Goal: Task Accomplishment & Management: Complete application form

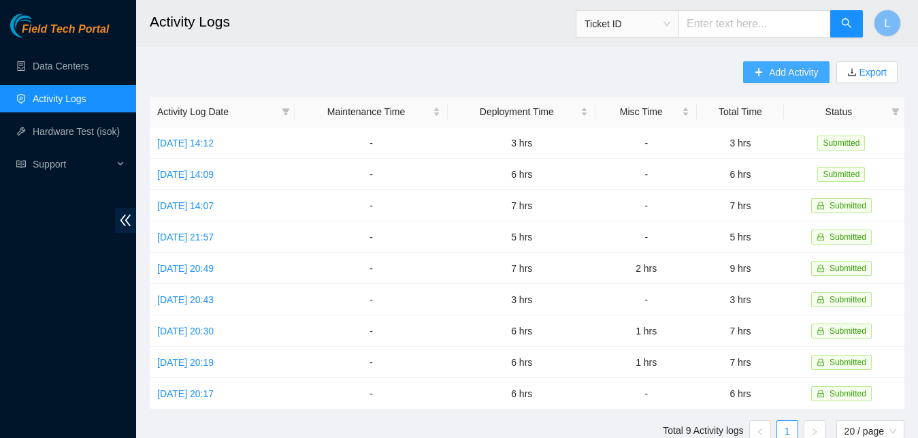
click at [807, 65] on span "Add Activity" at bounding box center [793, 72] width 49 height 15
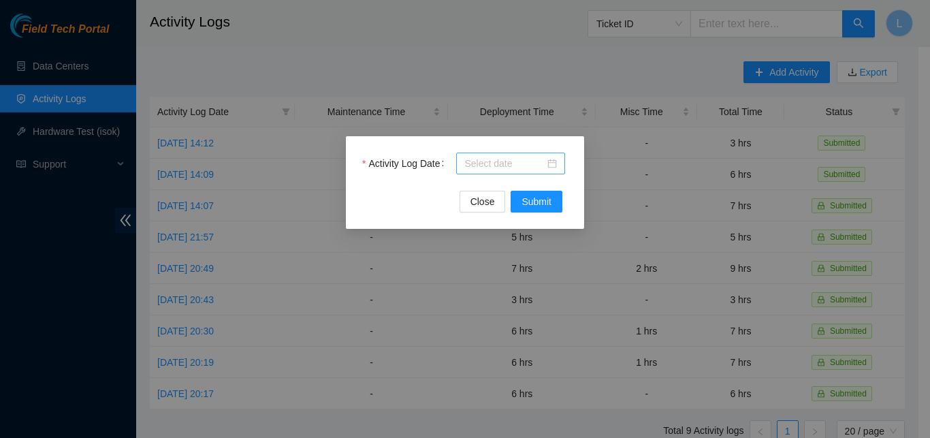
click at [519, 168] on input "Activity Log Date" at bounding box center [504, 163] width 80 height 15
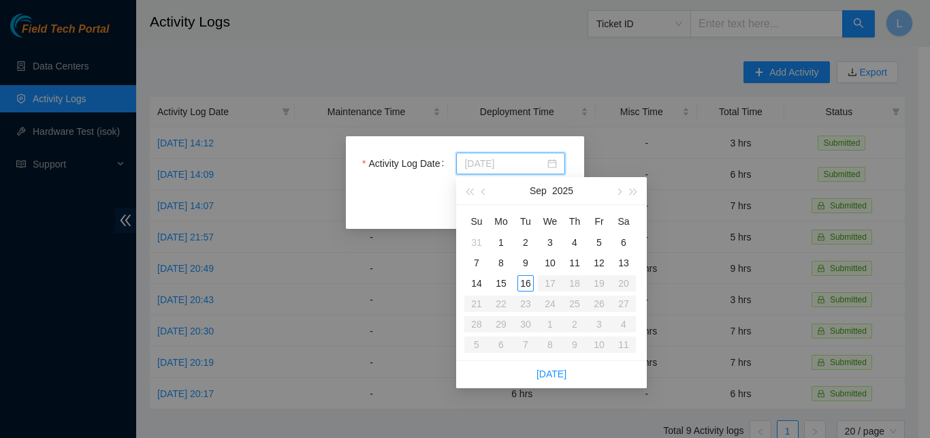
type input "2025-09-13"
type input "2025-09-11"
click at [570, 259] on div "11" at bounding box center [574, 263] width 16 height 16
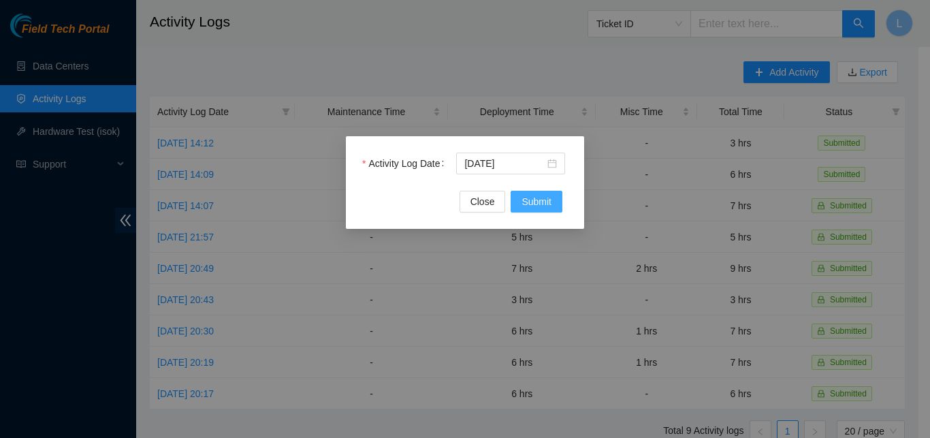
click at [545, 204] on span "Submit" at bounding box center [536, 201] width 30 height 15
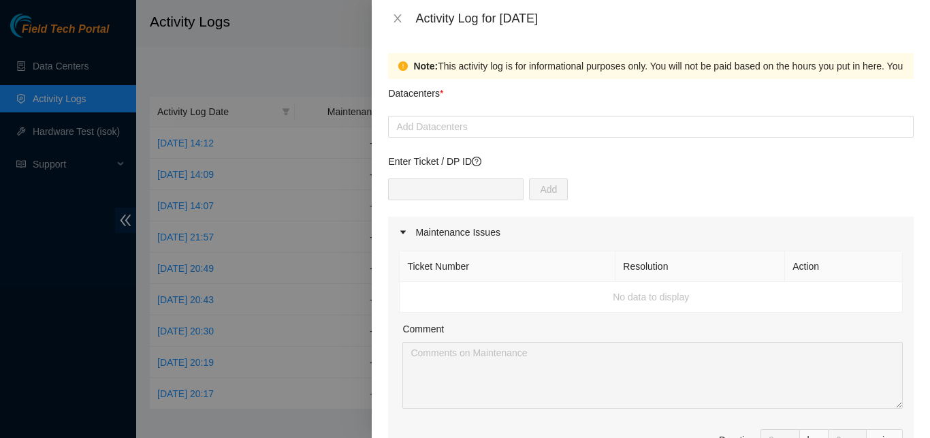
click at [558, 114] on div "Datacenters *" at bounding box center [651, 97] width 526 height 37
click at [556, 127] on div at bounding box center [650, 126] width 519 height 16
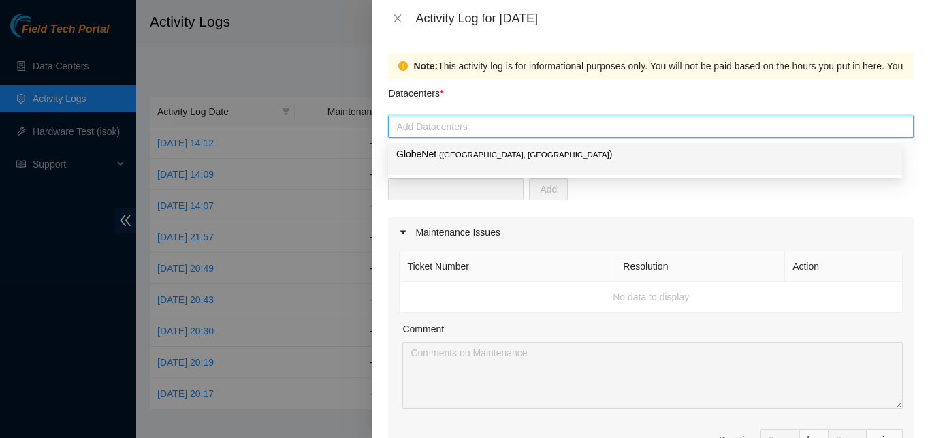
click at [463, 161] on p "GlobeNet ( Fortaleza, Brazil )" at bounding box center [645, 154] width 498 height 16
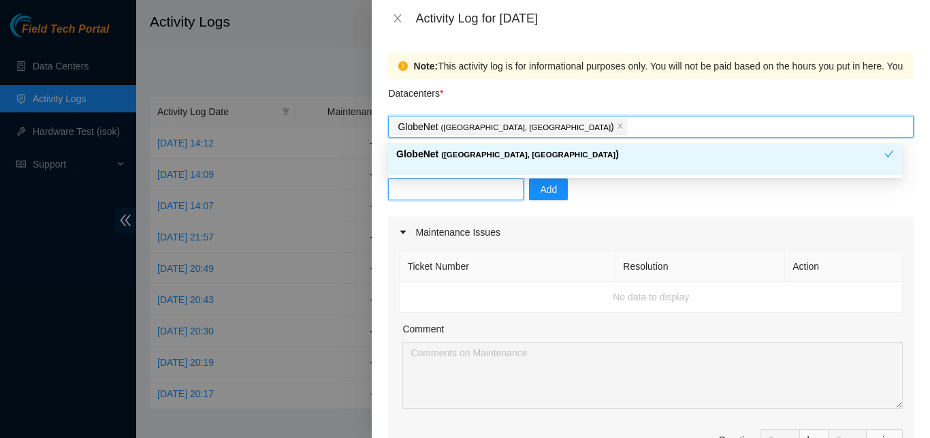
click at [462, 193] on input "text" at bounding box center [455, 189] width 135 height 22
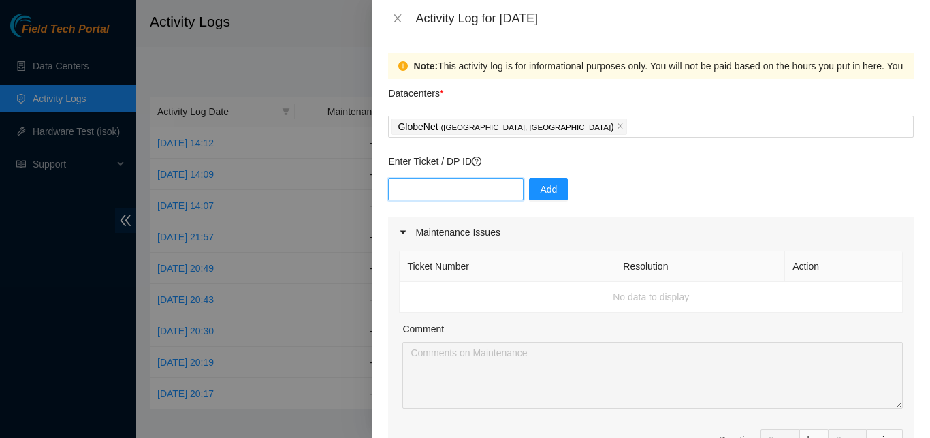
paste input "B-V-5GMIWGR"
type input "B-V-5GMIWGR"
click at [543, 195] on span "Add" at bounding box center [548, 189] width 17 height 15
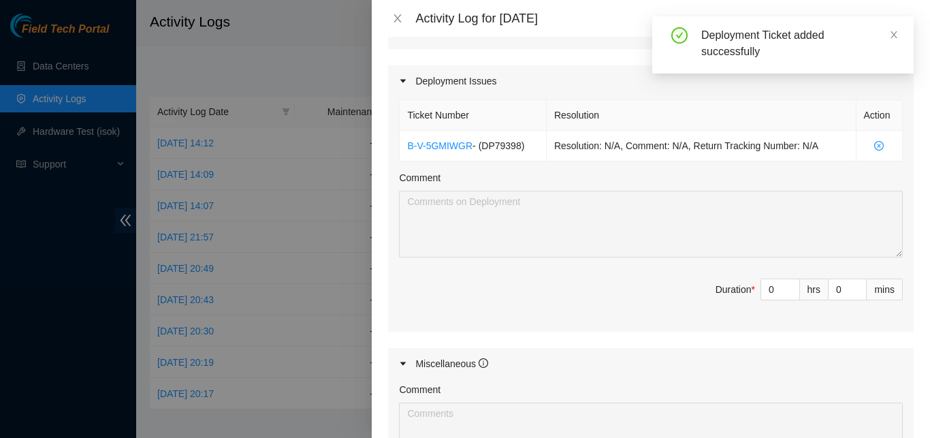
scroll to position [452, 0]
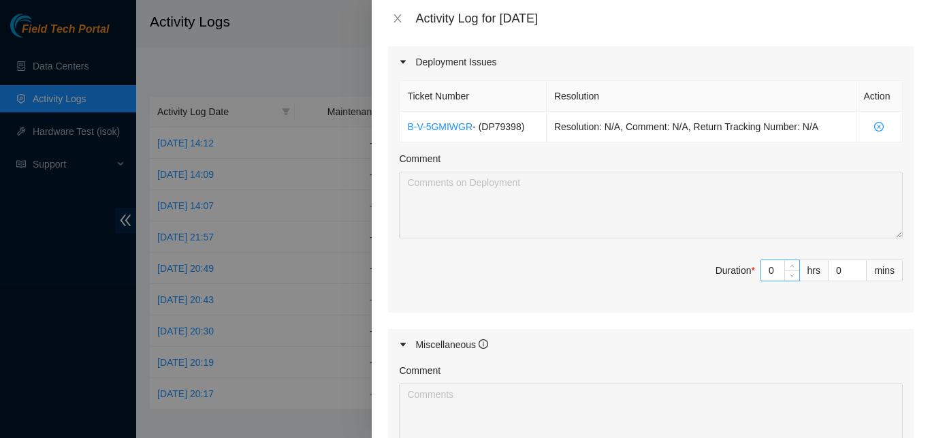
click at [769, 272] on input "0" at bounding box center [780, 270] width 38 height 20
type input "5"
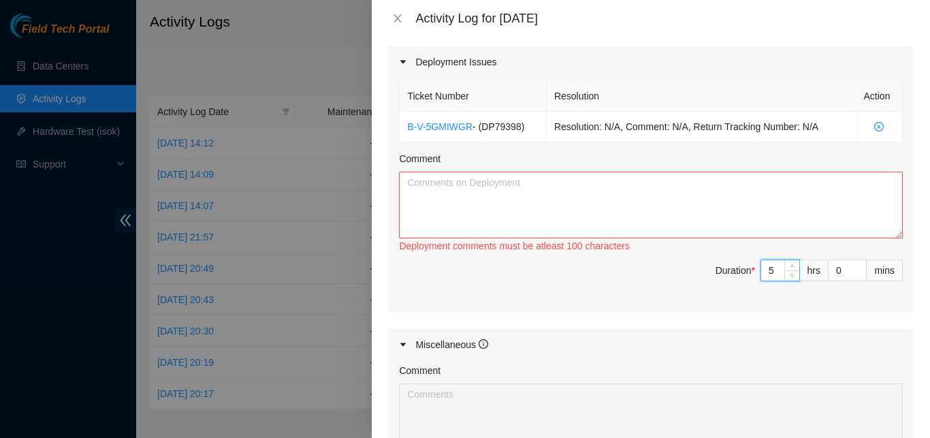
type input "5"
click at [799, 200] on textarea "Comment" at bounding box center [651, 205] width 504 height 67
paste textarea "CONTINUATION OF THE ORGANIZATION OF INTERNAL CABLES, RIDS, AND POWER CABLES OF …"
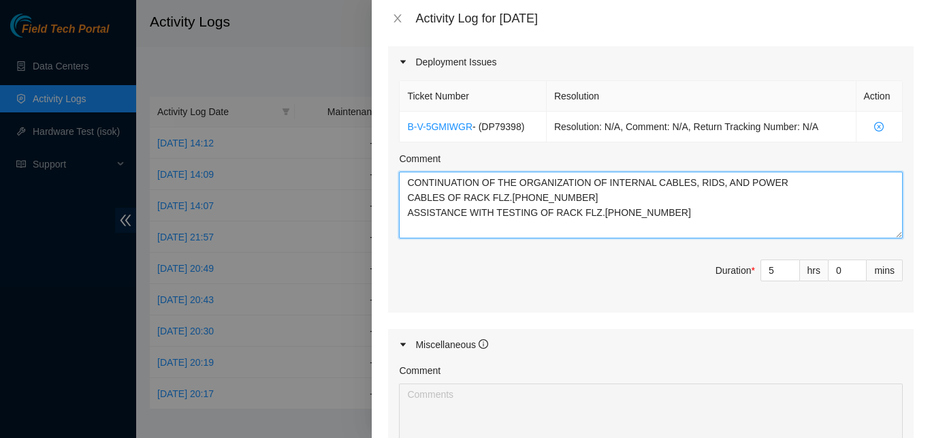
type textarea "CONTINUATION OF THE ORGANIZATION OF INTERNAL CABLES, RIDS, AND POWER CABLES OF …"
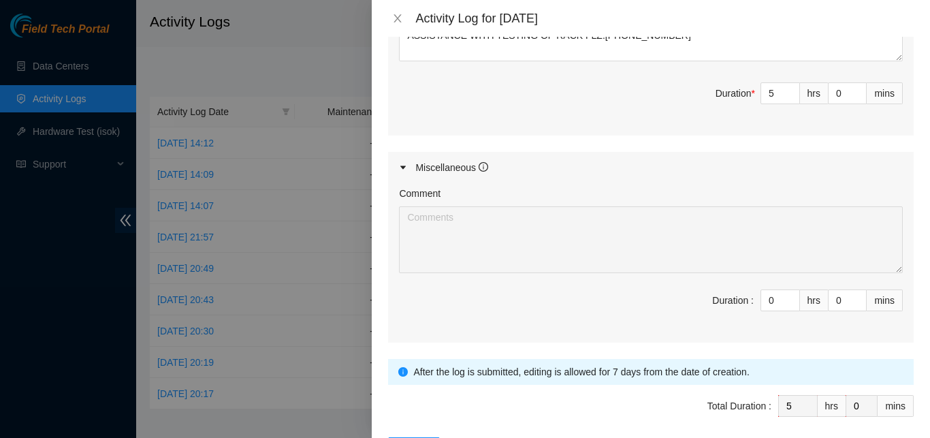
scroll to position [681, 0]
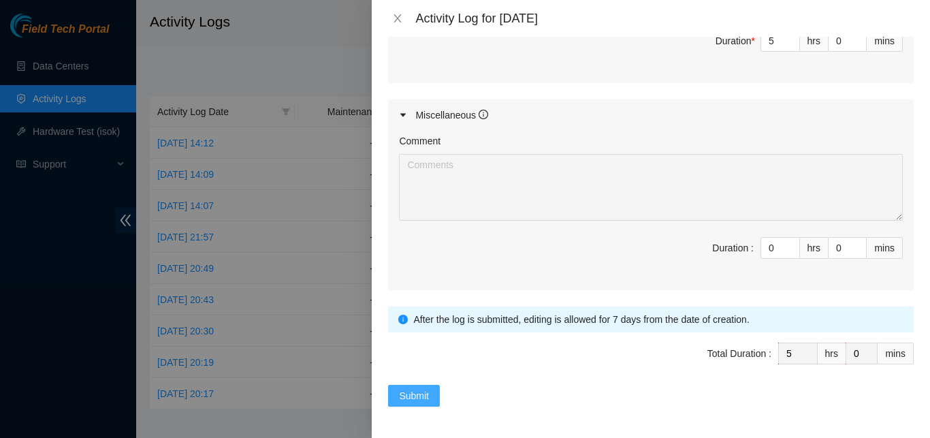
click at [432, 404] on button "Submit" at bounding box center [414, 396] width 52 height 22
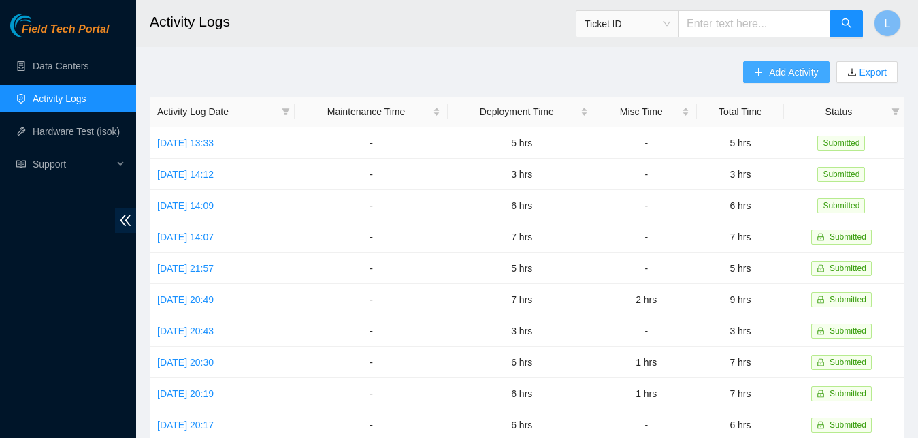
click at [805, 73] on span "Add Activity" at bounding box center [793, 72] width 49 height 15
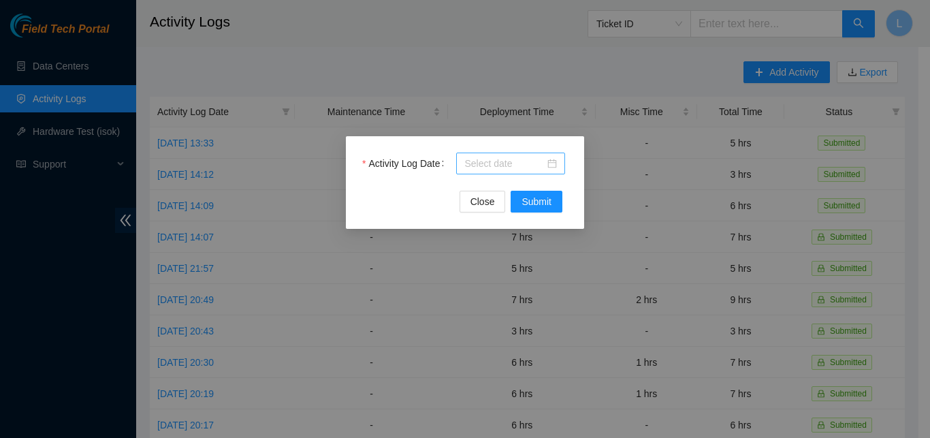
click at [513, 168] on input "Activity Log Date" at bounding box center [504, 163] width 80 height 15
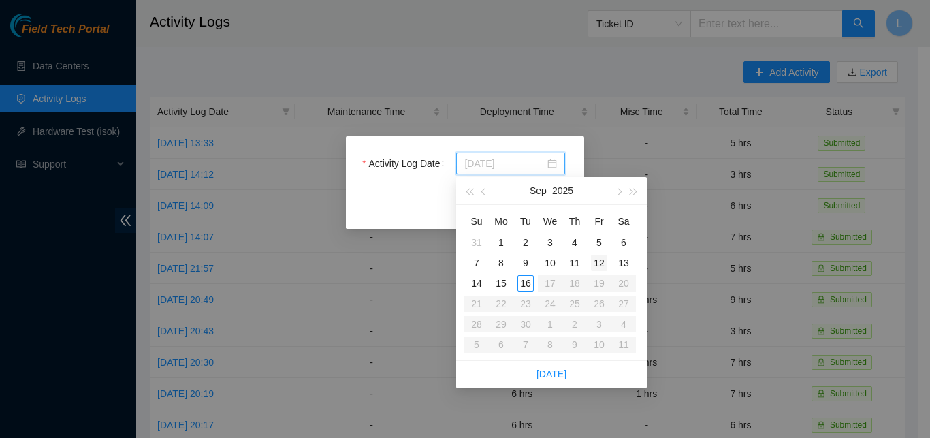
type input "2025-09-12"
click at [598, 265] on div "12" at bounding box center [599, 263] width 16 height 16
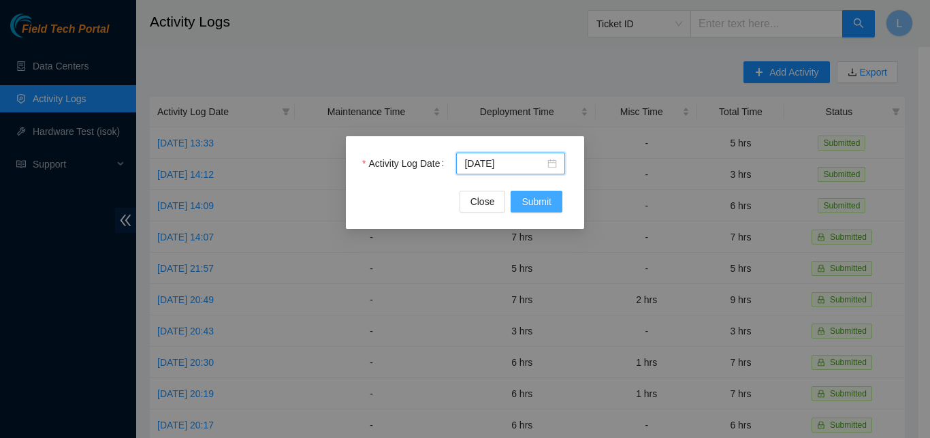
click at [556, 204] on button "Submit" at bounding box center [537, 202] width 52 height 22
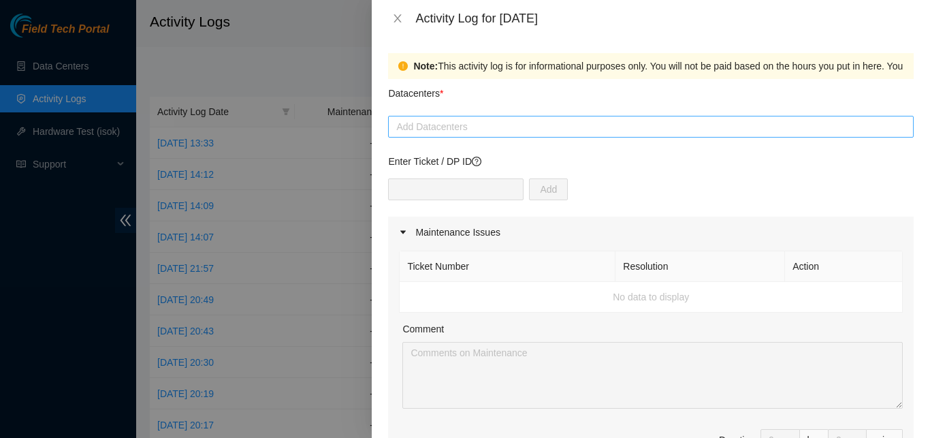
click at [558, 131] on div at bounding box center [650, 126] width 519 height 16
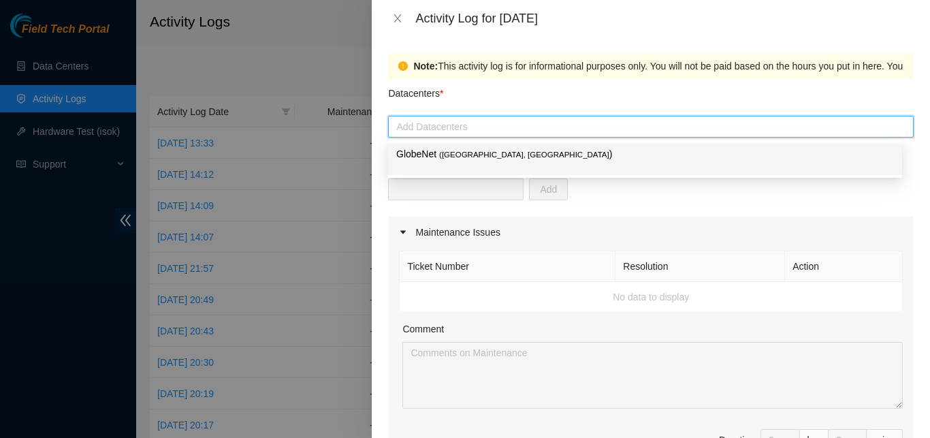
click at [464, 156] on span "( [GEOGRAPHIC_DATA], [GEOGRAPHIC_DATA]" at bounding box center [524, 154] width 170 height 8
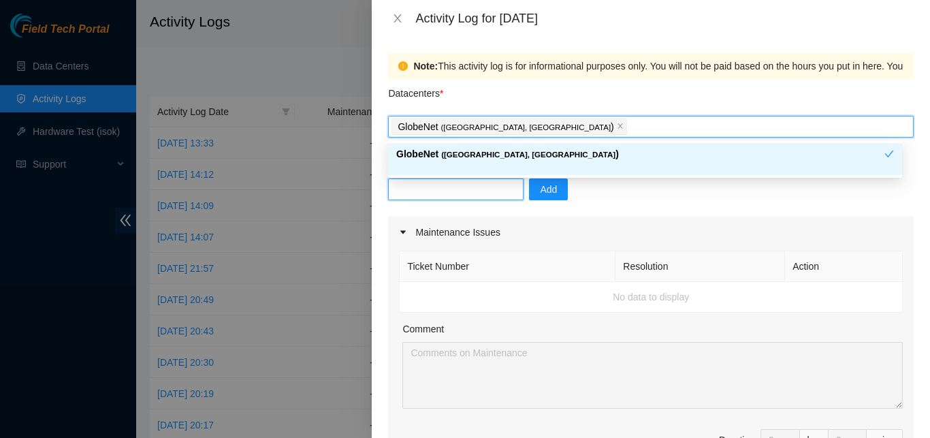
click at [455, 186] on input "text" at bounding box center [455, 189] width 135 height 22
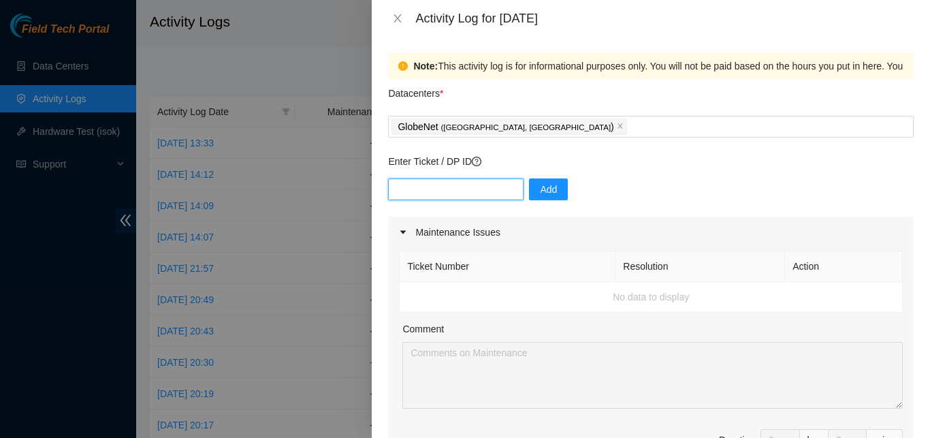
paste input "B-V-5GMIWGR"
type input "B-V-5GMIWGR"
click at [547, 189] on span "Add" at bounding box center [548, 189] width 17 height 15
click at [443, 189] on input "text" at bounding box center [455, 189] width 135 height 22
paste input "B-V-5VAS9I3"
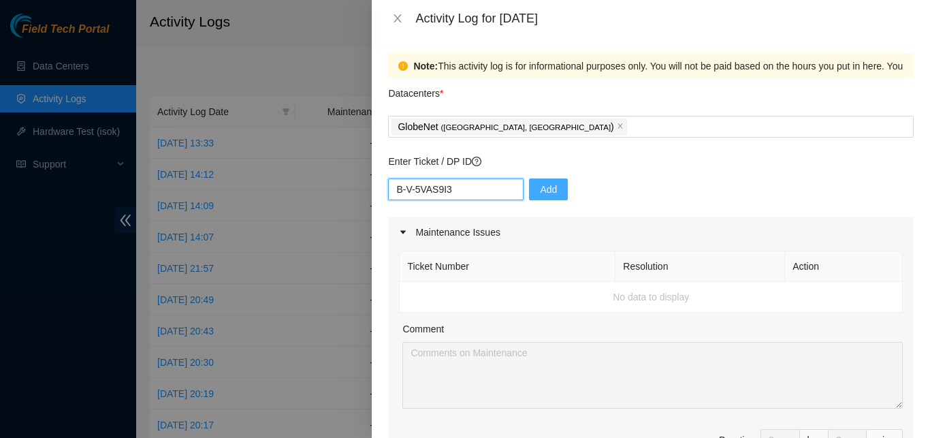
type input "B-V-5VAS9I3"
click at [545, 196] on span "Add" at bounding box center [548, 189] width 17 height 15
click at [460, 185] on input "text" at bounding box center [455, 189] width 135 height 22
paste input "B-V-5SRK08D"
type input "B-V-5SRK08D"
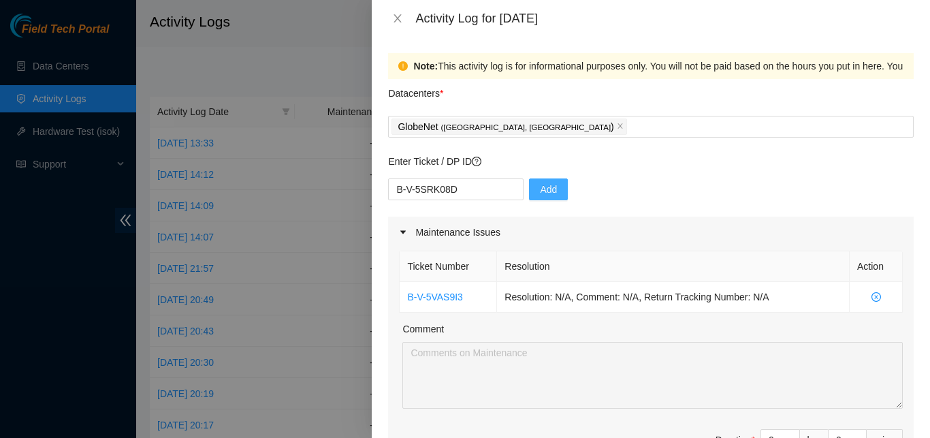
click at [519, 193] on div "B-V-5SRK08D Add" at bounding box center [651, 197] width 526 height 38
click at [556, 187] on button "Add" at bounding box center [548, 189] width 39 height 22
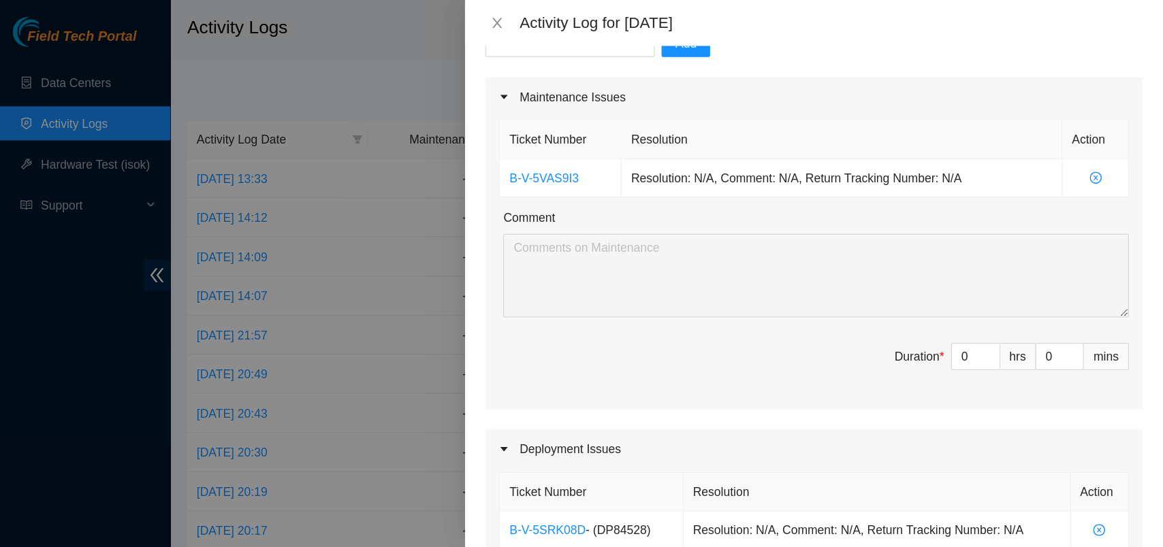
scroll to position [159, 0]
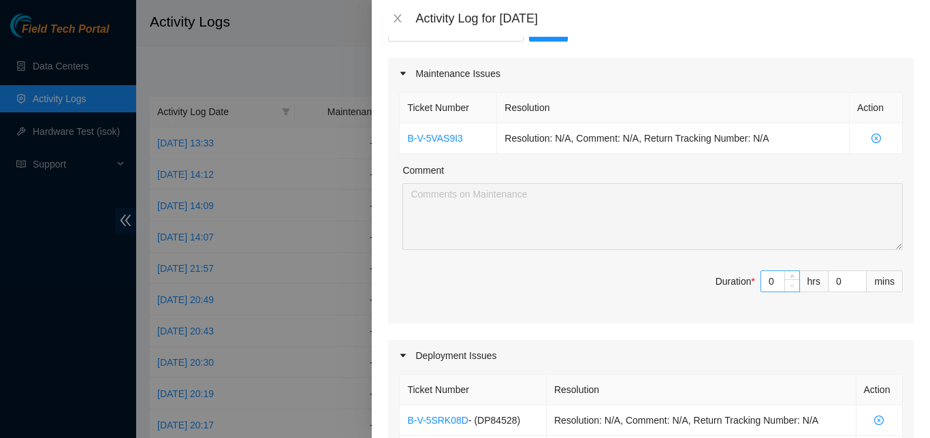
click at [784, 285] on span "Decrease Value" at bounding box center [791, 285] width 15 height 12
click at [762, 285] on input "0" at bounding box center [780, 281] width 38 height 20
type input "1"
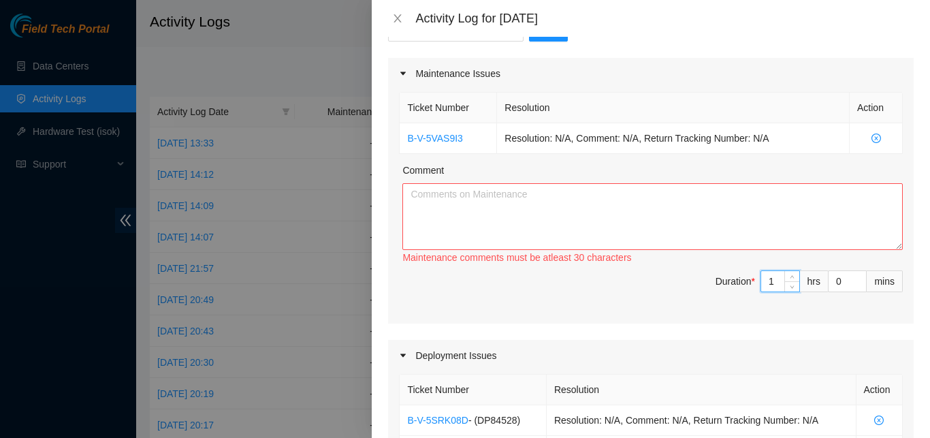
type input "1"
click at [779, 195] on textarea "Comment" at bounding box center [652, 216] width 500 height 67
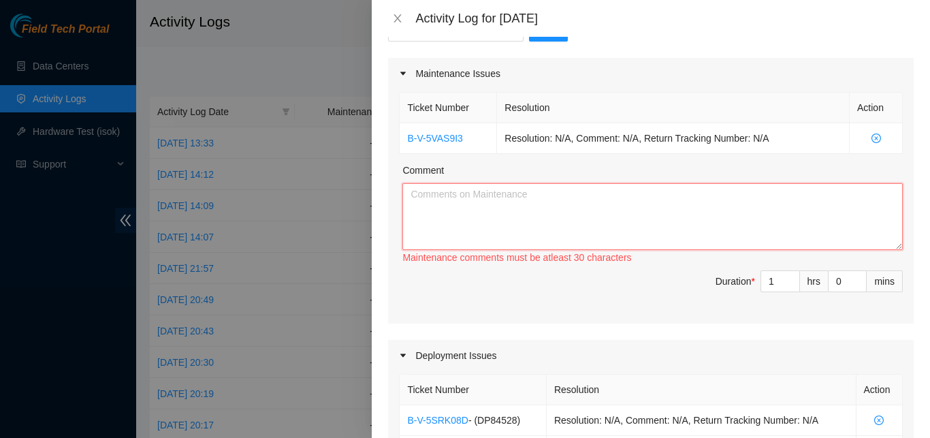
click at [562, 232] on textarea "Comment" at bounding box center [652, 216] width 500 height 67
paste textarea "ASSISTANCE WITH TICKET EXECUTION"
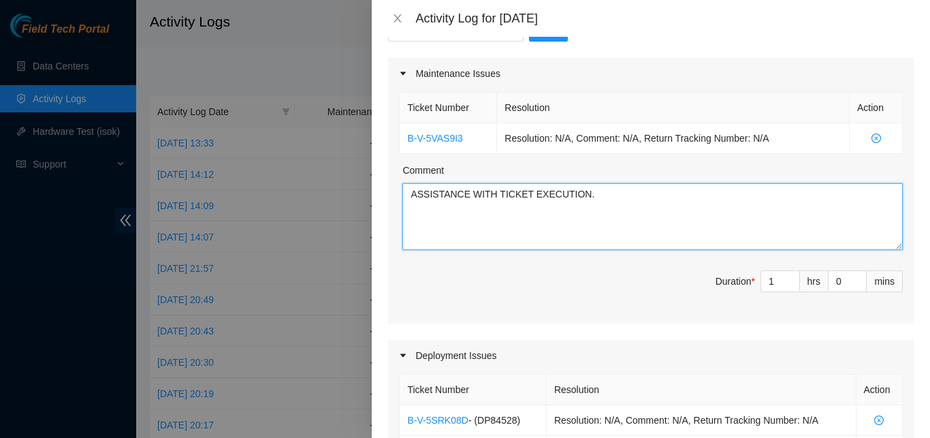
type textarea "ASSISTANCE WITH TICKET EXECUTION."
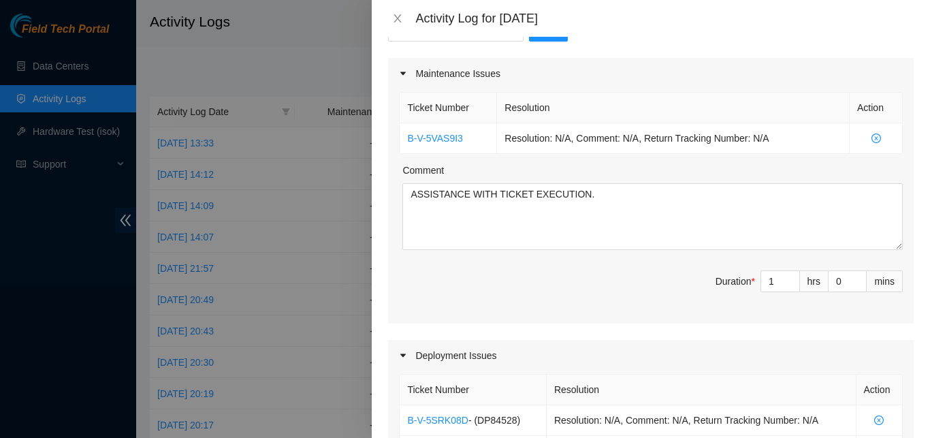
click at [615, 287] on span "Duration * 1 hrs 0 mins" at bounding box center [651, 289] width 504 height 38
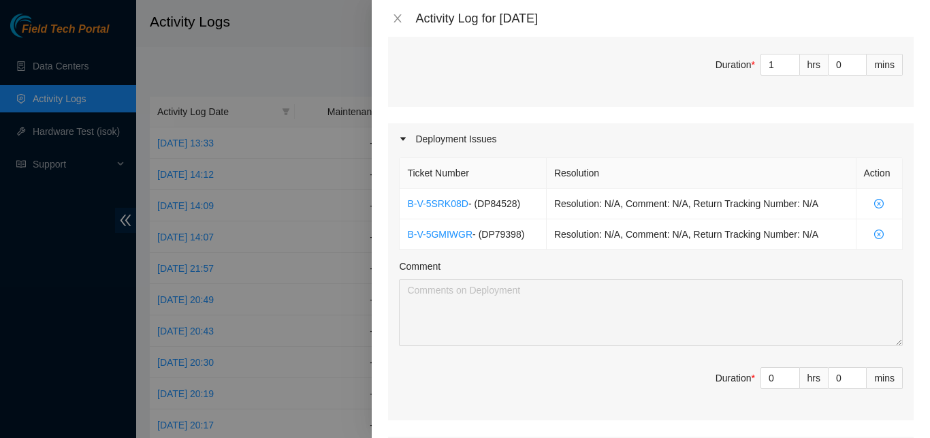
scroll to position [411, 0]
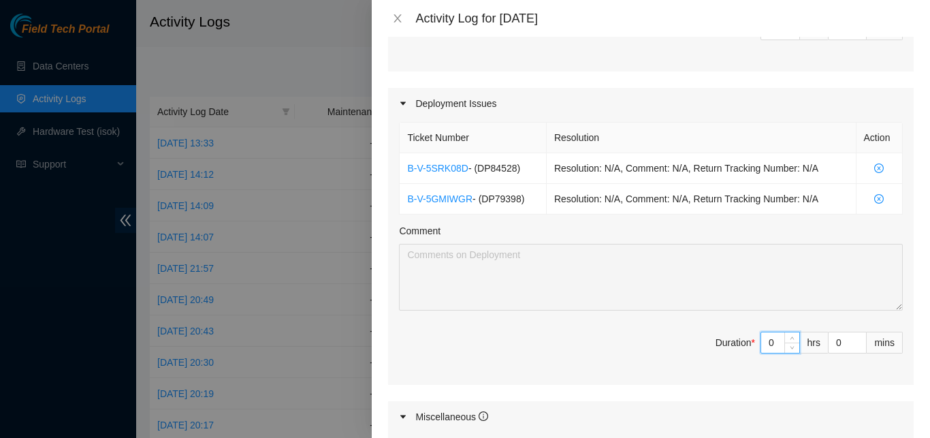
click at [767, 333] on input "0" at bounding box center [780, 342] width 38 height 20
type input "6"
type input "7"
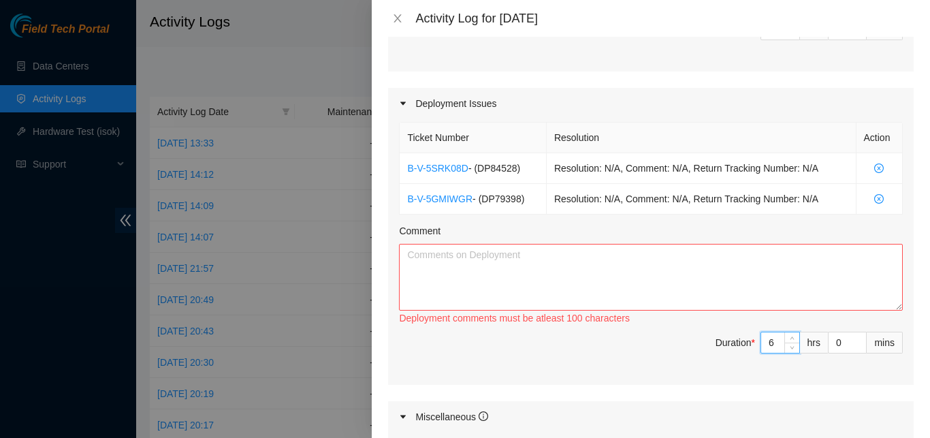
type input "6"
click at [764, 281] on textarea "Comment" at bounding box center [651, 277] width 504 height 67
paste textarea "ASSISTANCE WITH THE COMPLETION OF THE IMPLEMENTATION OF RACKS FLZ.02.02.19.05.0…"
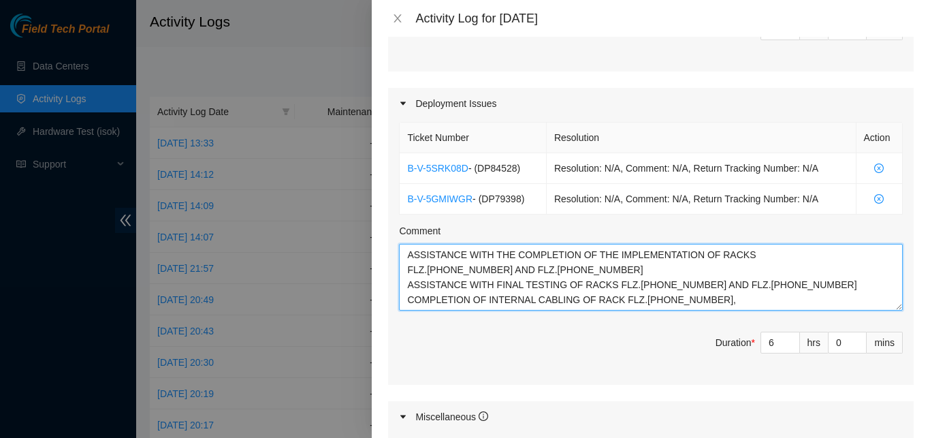
paste textarea "ASSISTANCE WITH TICKET EXECUTION"
type textarea "ASSISTANCE WITH THE COMPLETION OF THE IMPLEMENTATION OF RACKS FLZ.02.02.19.05.0…"
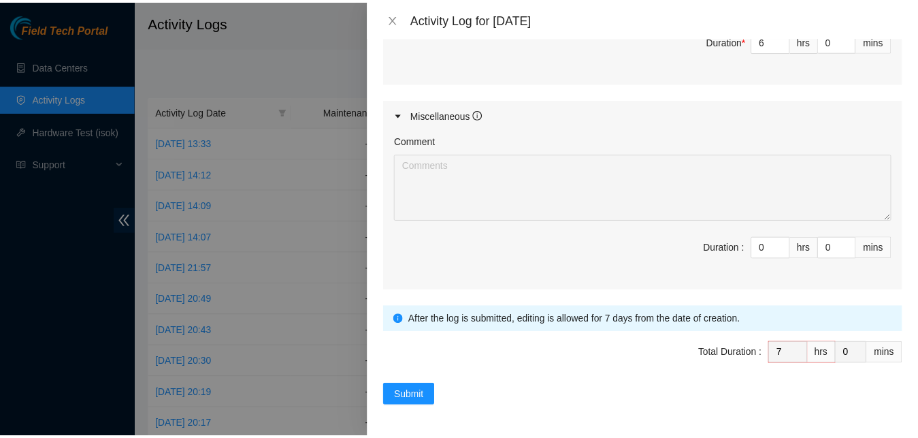
scroll to position [712, 0]
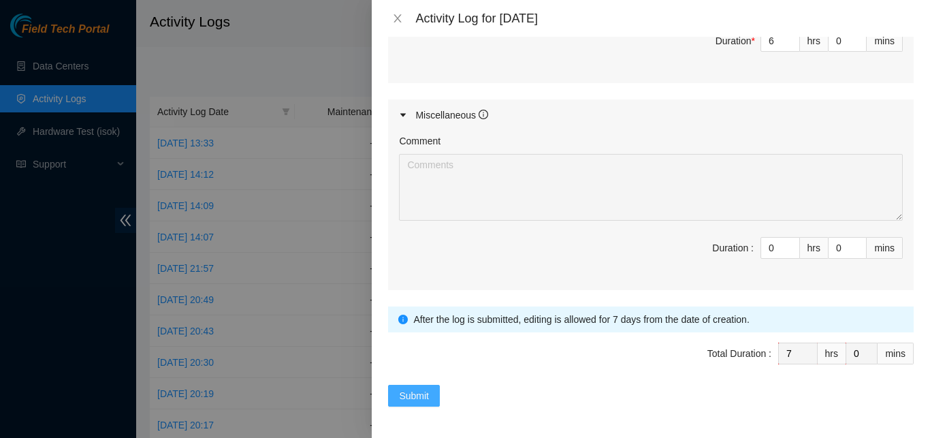
click at [418, 397] on span "Submit" at bounding box center [414, 395] width 30 height 15
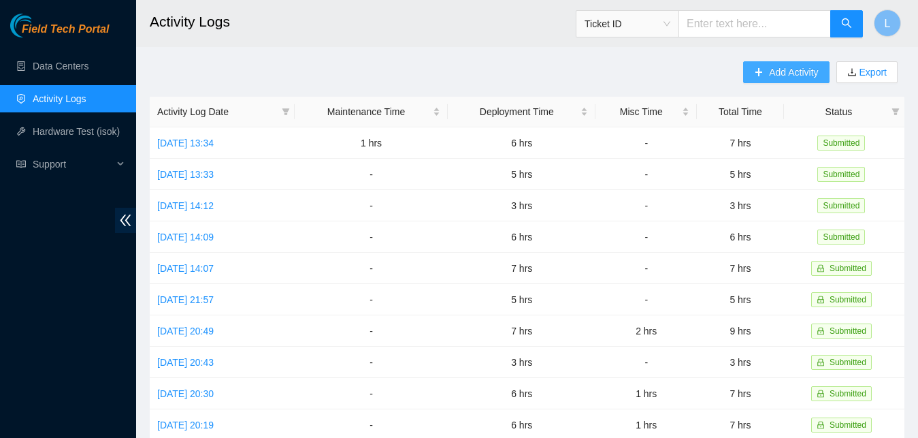
click at [785, 65] on span "Add Activity" at bounding box center [793, 72] width 49 height 15
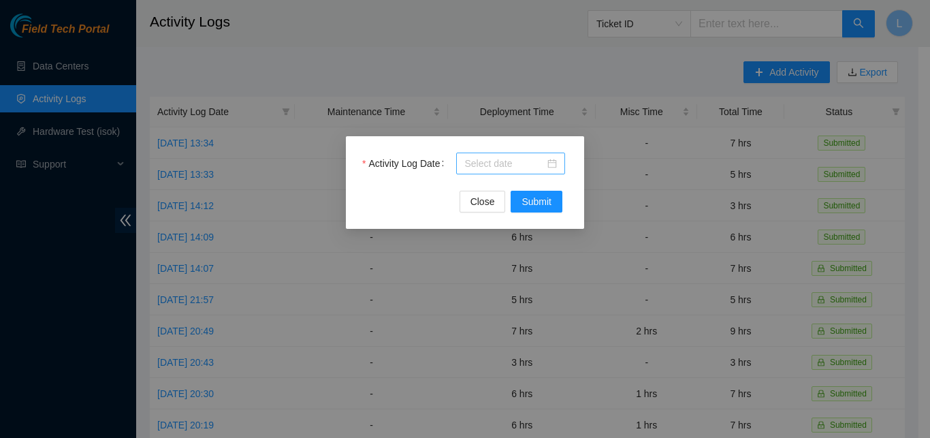
click at [527, 168] on input "Activity Log Date" at bounding box center [504, 163] width 80 height 15
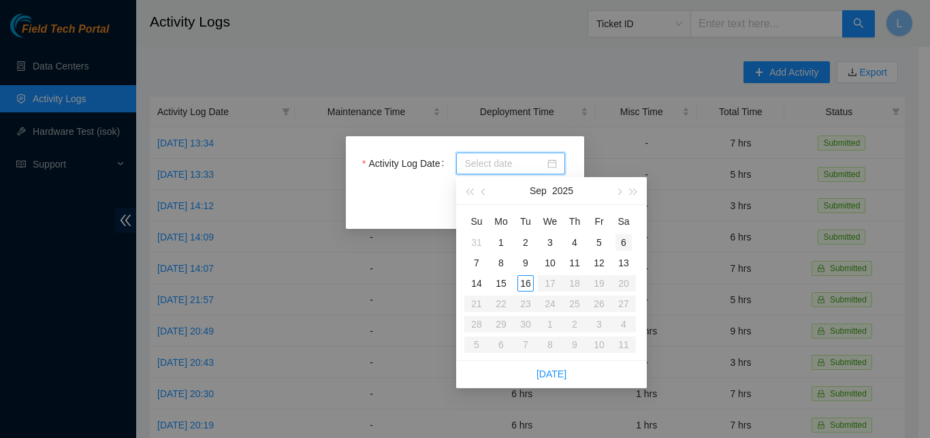
type input "2025-09-06"
type input "[DATE]"
click at [503, 286] on div "15" at bounding box center [501, 283] width 16 height 16
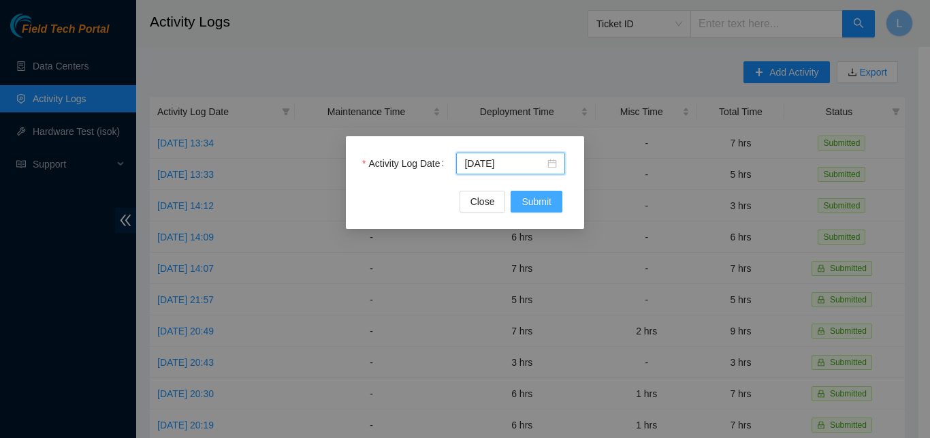
click at [548, 208] on span "Submit" at bounding box center [536, 201] width 30 height 15
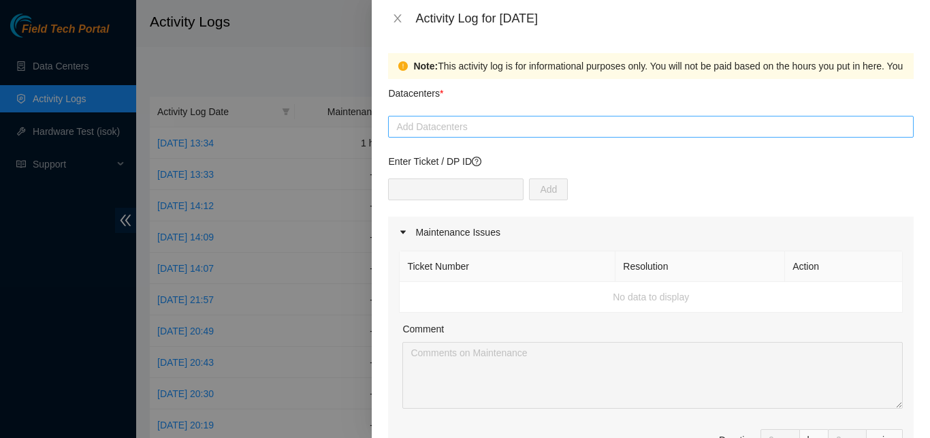
click at [462, 129] on div at bounding box center [650, 126] width 519 height 16
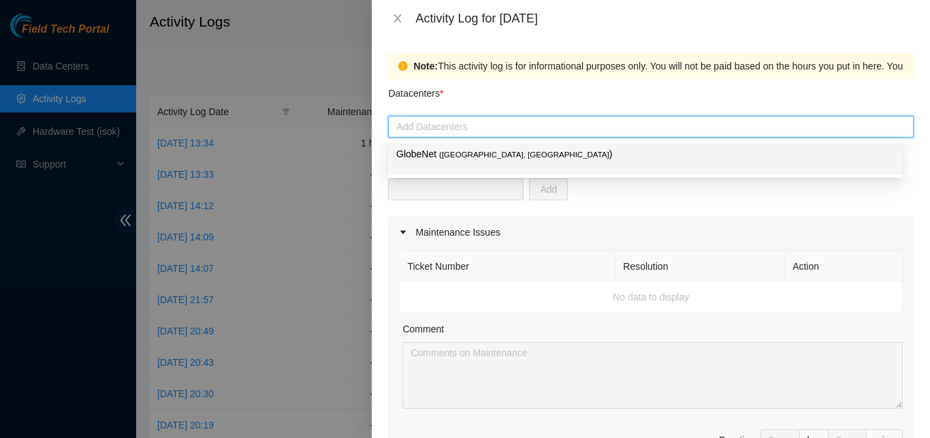
click at [454, 153] on span "( [GEOGRAPHIC_DATA], [GEOGRAPHIC_DATA]" at bounding box center [524, 154] width 170 height 8
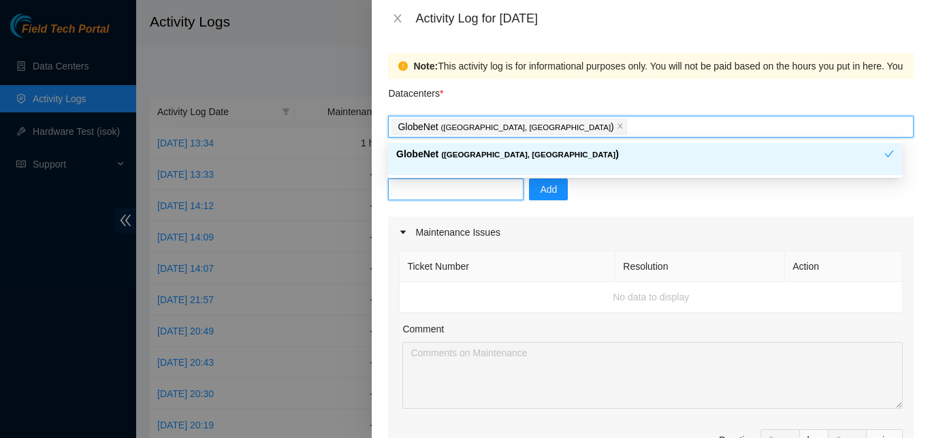
click at [445, 184] on input "text" at bounding box center [455, 189] width 135 height 22
paste input "B-V-3U2BZ7Q"
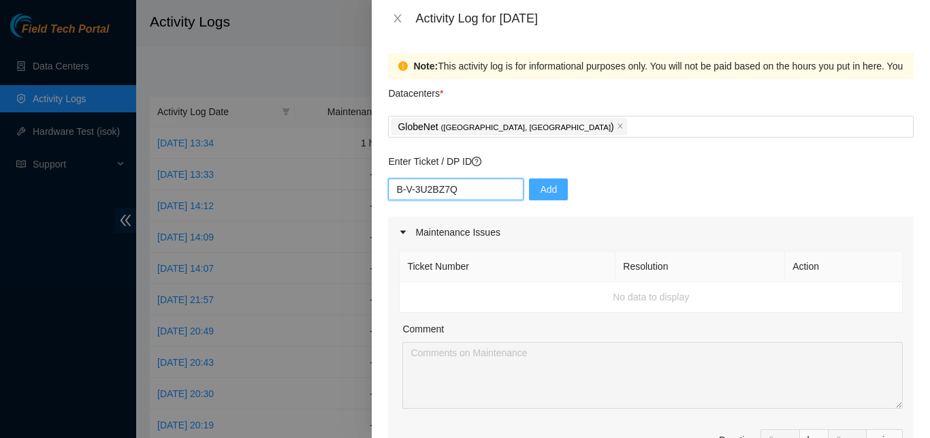
type input "B-V-3U2BZ7Q"
click at [529, 187] on button "Add" at bounding box center [548, 189] width 39 height 22
drag, startPoint x: 433, startPoint y: 202, endPoint x: 440, endPoint y: 195, distance: 10.1
click at [440, 195] on div "Add" at bounding box center [651, 197] width 526 height 38
click at [440, 195] on input "text" at bounding box center [455, 189] width 135 height 22
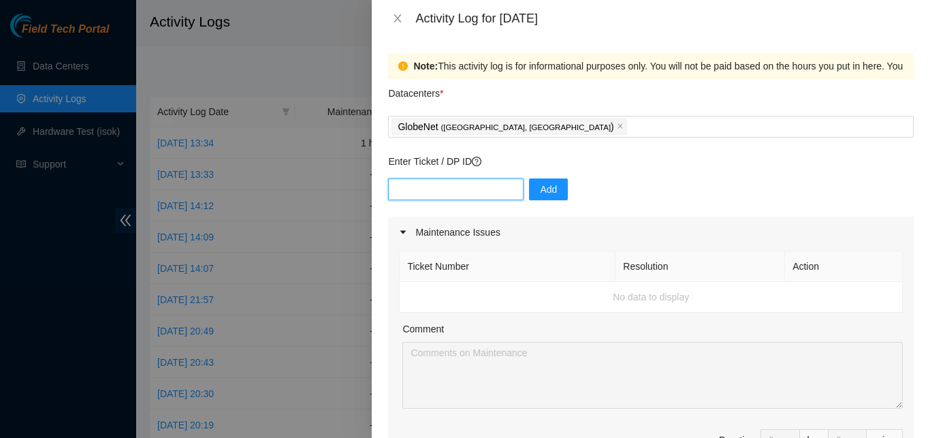
paste input "B-V-5FBCWVZ"
type input "B-V-5FBCWVZ"
click at [540, 185] on span "Add" at bounding box center [548, 189] width 17 height 15
click at [502, 190] on input "text" at bounding box center [455, 189] width 135 height 22
paste input "B-V-5O480CW"
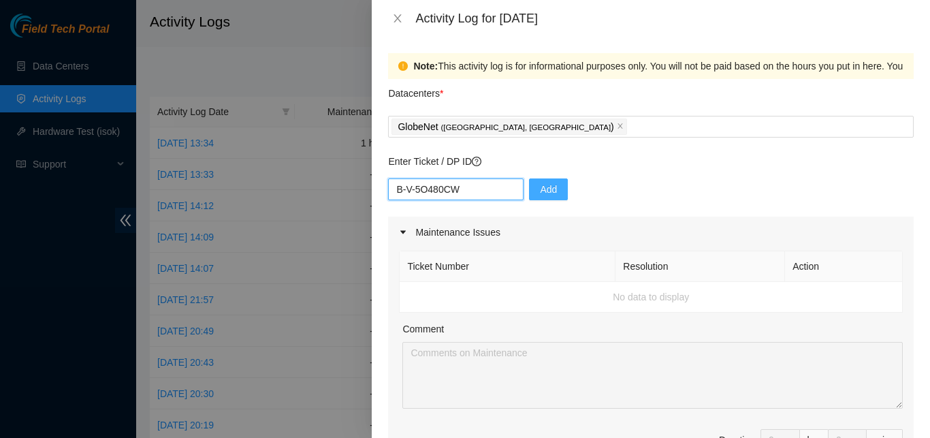
type input "B-V-5O480CW"
click at [540, 188] on span "Add" at bounding box center [548, 189] width 17 height 15
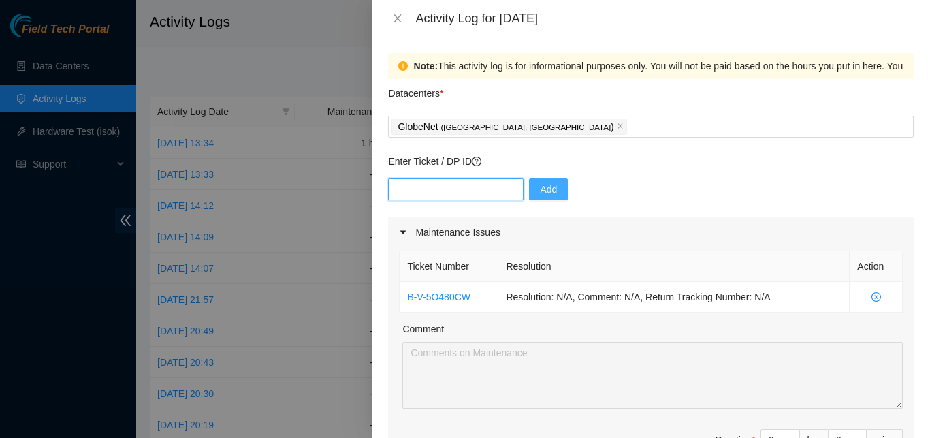
click at [421, 196] on input "text" at bounding box center [455, 189] width 135 height 22
paste input "B-W-15AX3Z9"
type input "B-W-15AX3Z9"
click at [543, 184] on span "Add" at bounding box center [548, 189] width 17 height 15
click at [492, 180] on input "text" at bounding box center [455, 189] width 135 height 22
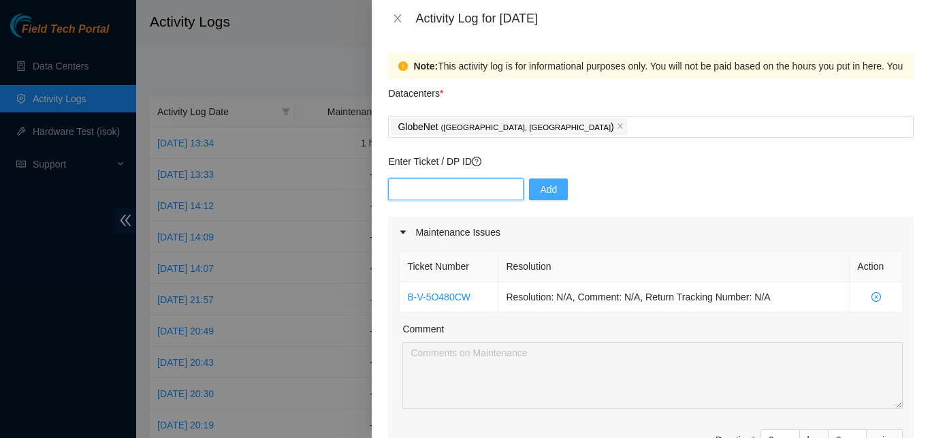
paste input "B-V-5UAKRVS"
click at [492, 180] on input "text" at bounding box center [455, 189] width 135 height 22
type input "B-V-5UAKRVS"
click at [545, 199] on button "Add" at bounding box center [548, 189] width 39 height 22
click at [421, 181] on input "text" at bounding box center [455, 189] width 135 height 22
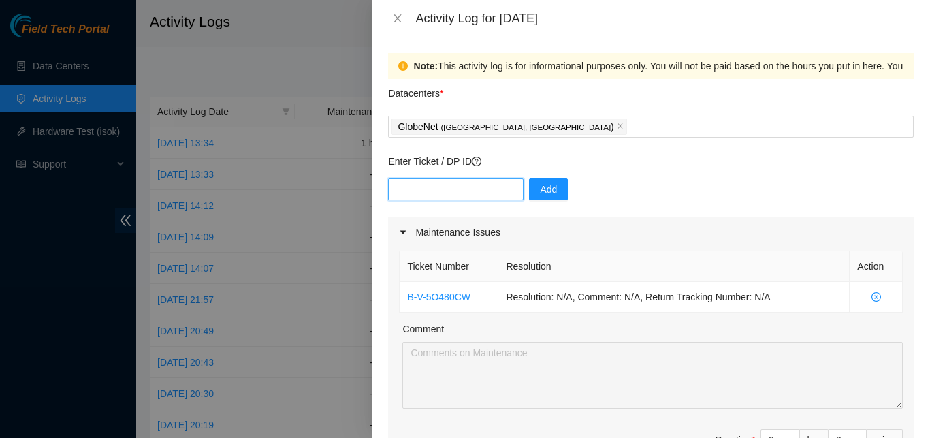
paste input "B-W-12S74AC"
type input "B-W-12S74AC"
click at [531, 184] on button "Add" at bounding box center [548, 189] width 39 height 22
click at [496, 191] on input "text" at bounding box center [455, 189] width 135 height 22
paste input "B-V-5ONZCJ8"
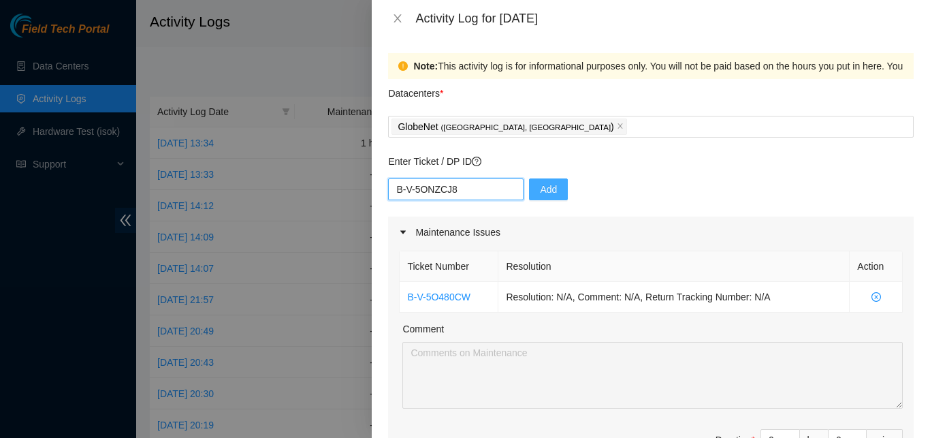
type input "B-V-5ONZCJ8"
click at [547, 187] on span "Add" at bounding box center [548, 189] width 17 height 15
click at [500, 188] on input "text" at bounding box center [455, 189] width 135 height 22
paste input "B-V-5O47BZ4"
type input "B-V-5O47BZ4"
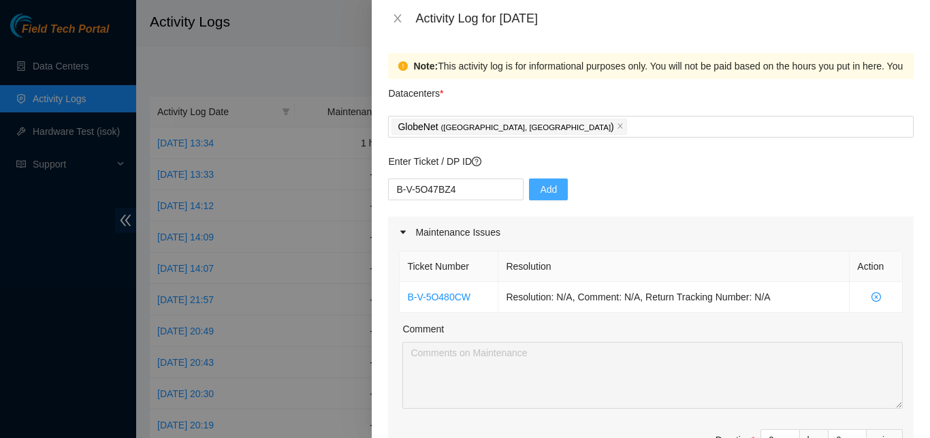
click at [540, 194] on span "Add" at bounding box center [548, 189] width 17 height 15
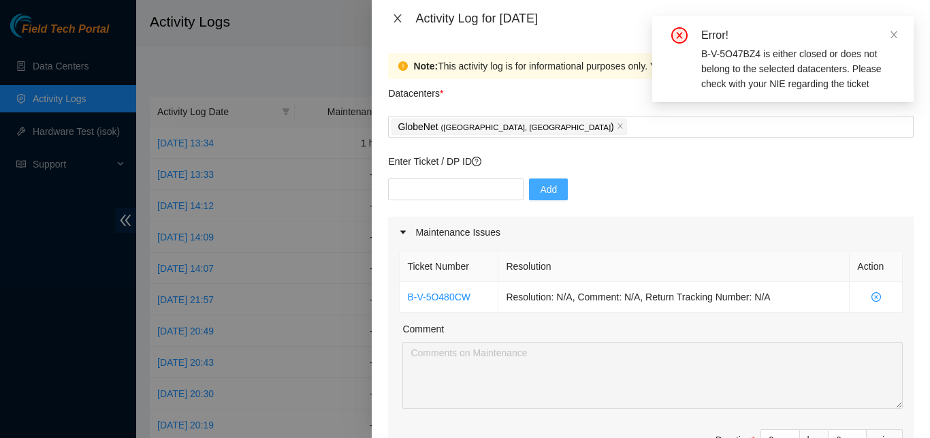
click at [400, 19] on icon "close" at bounding box center [397, 18] width 11 height 11
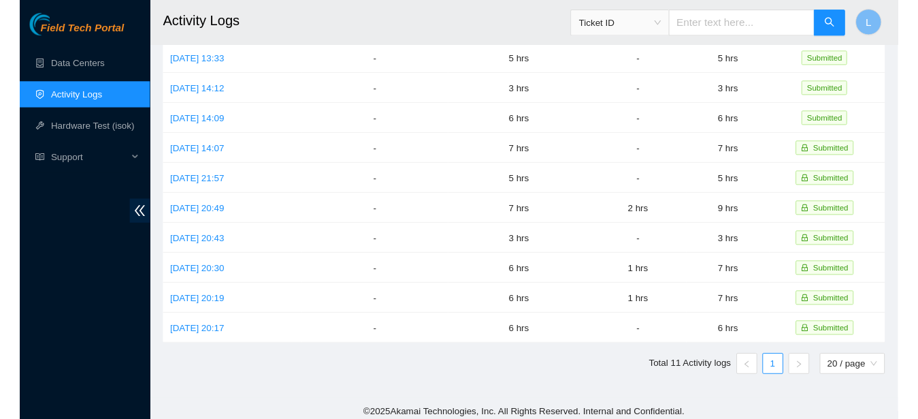
scroll to position [116, 0]
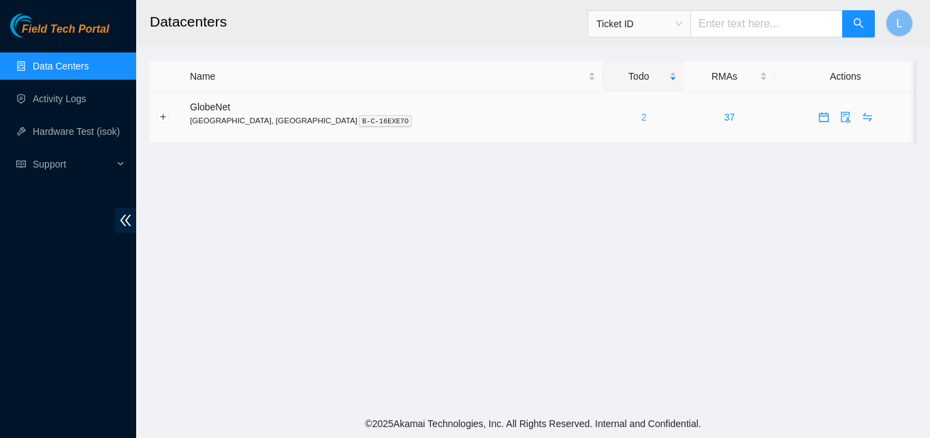
click at [641, 121] on link "2" at bounding box center [643, 117] width 5 height 11
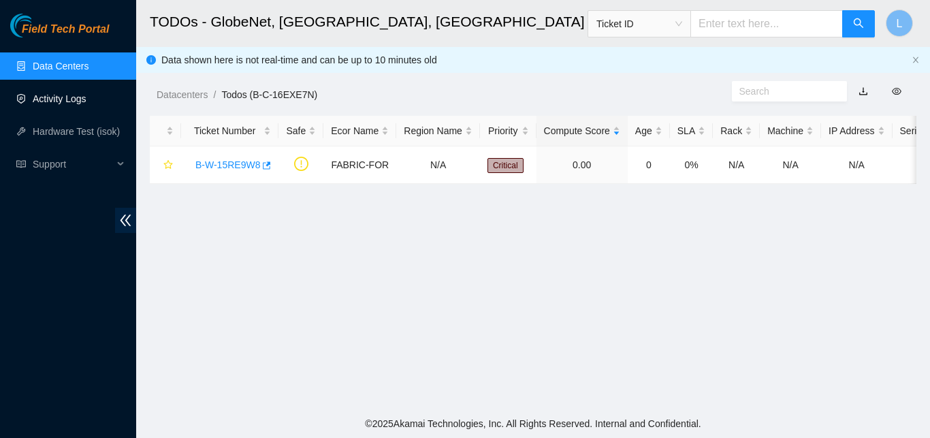
click at [69, 99] on link "Activity Logs" at bounding box center [60, 98] width 54 height 11
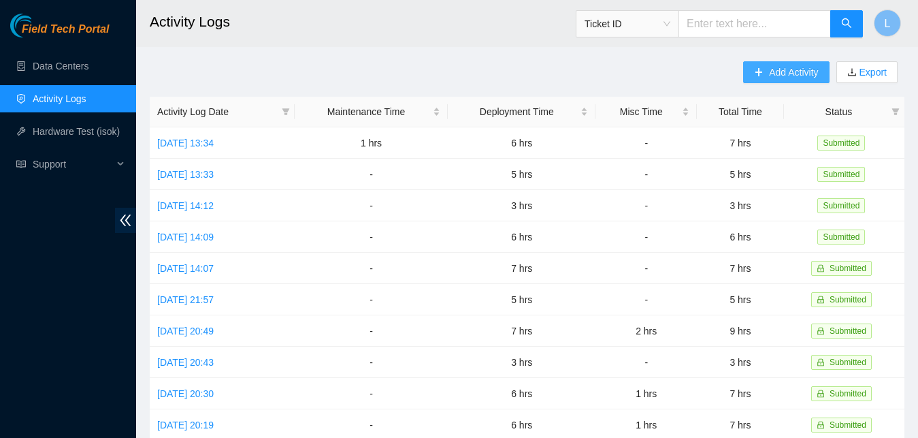
click at [793, 71] on span "Add Activity" at bounding box center [793, 72] width 49 height 15
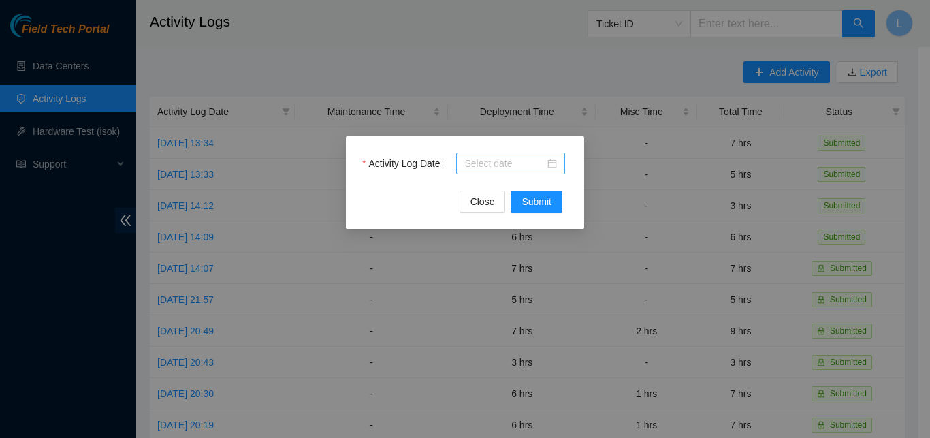
click at [505, 157] on input "Activity Log Date" at bounding box center [504, 163] width 80 height 15
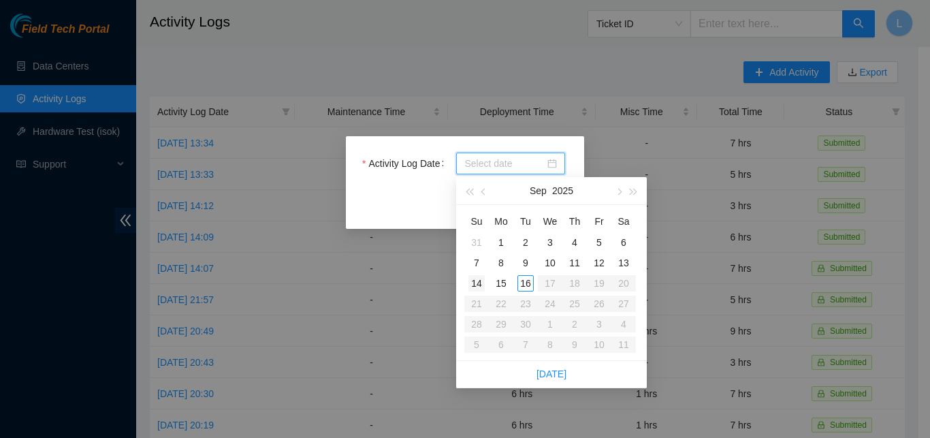
type input "[DATE]"
click at [496, 283] on div "15" at bounding box center [501, 283] width 16 height 16
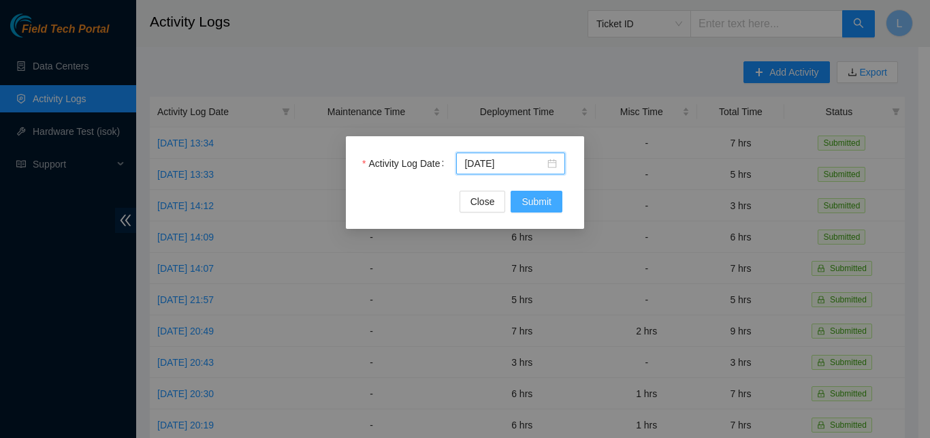
click at [535, 198] on span "Submit" at bounding box center [536, 201] width 30 height 15
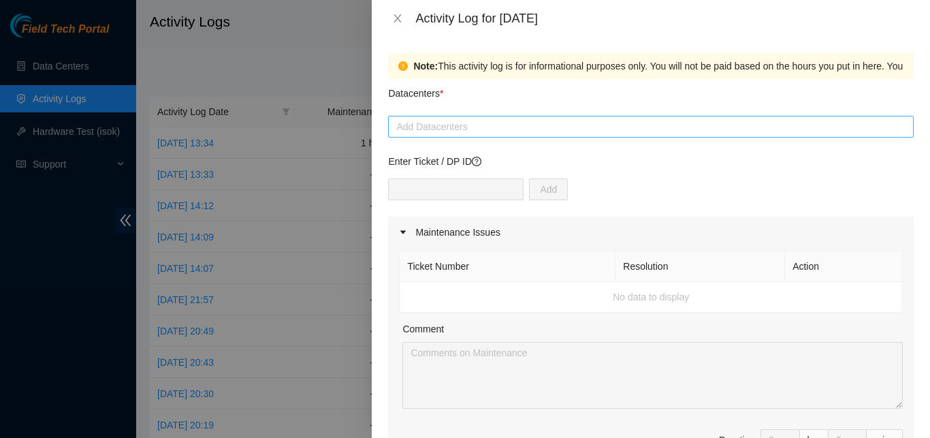
click at [536, 135] on div "Add Datacenters" at bounding box center [651, 127] width 526 height 22
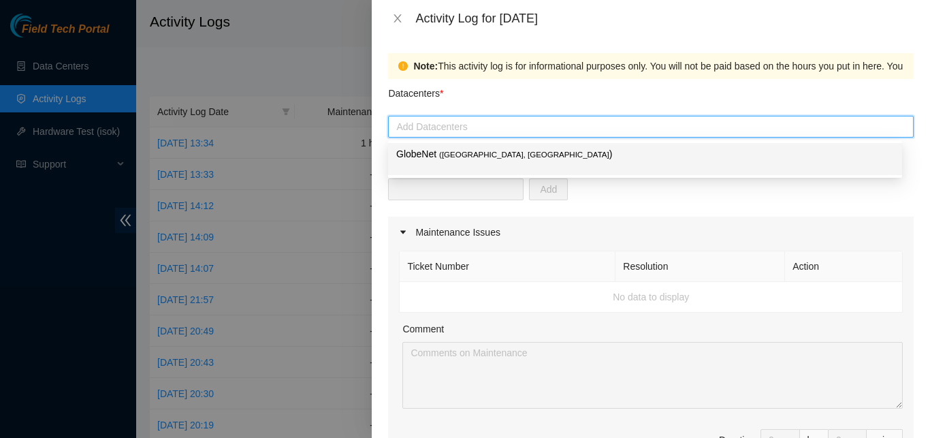
click at [485, 119] on div at bounding box center [650, 126] width 519 height 16
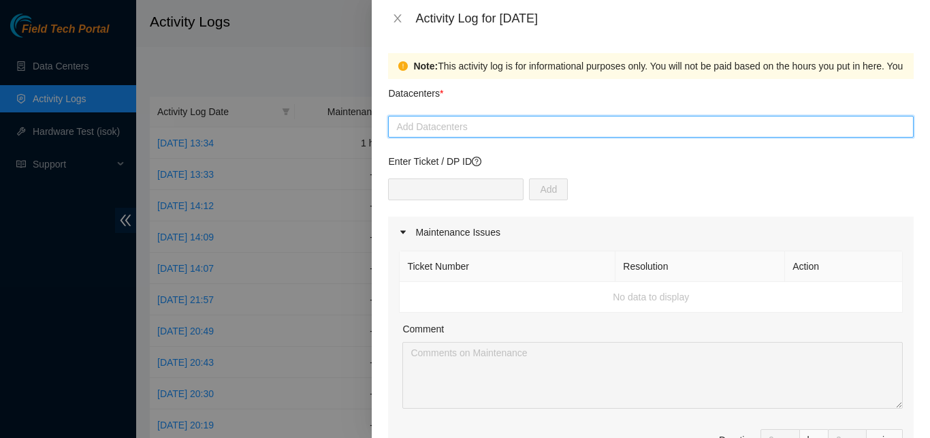
click at [482, 126] on div at bounding box center [650, 126] width 519 height 16
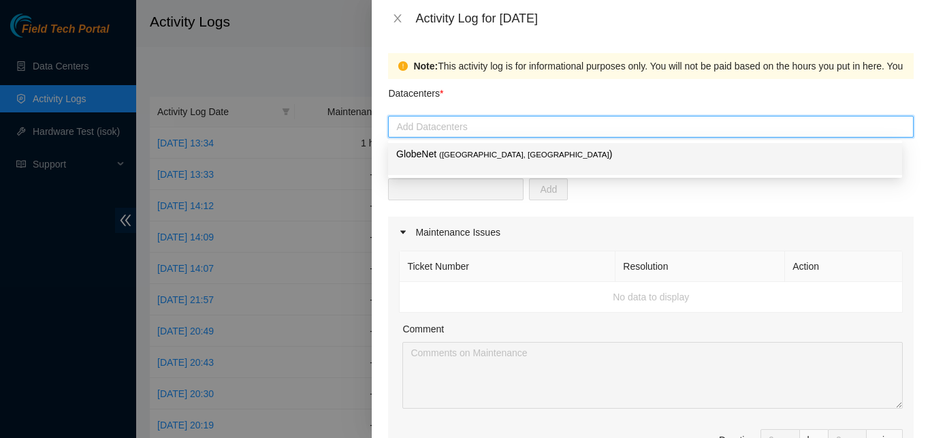
click at [474, 158] on span "( [GEOGRAPHIC_DATA], [GEOGRAPHIC_DATA]" at bounding box center [524, 154] width 170 height 8
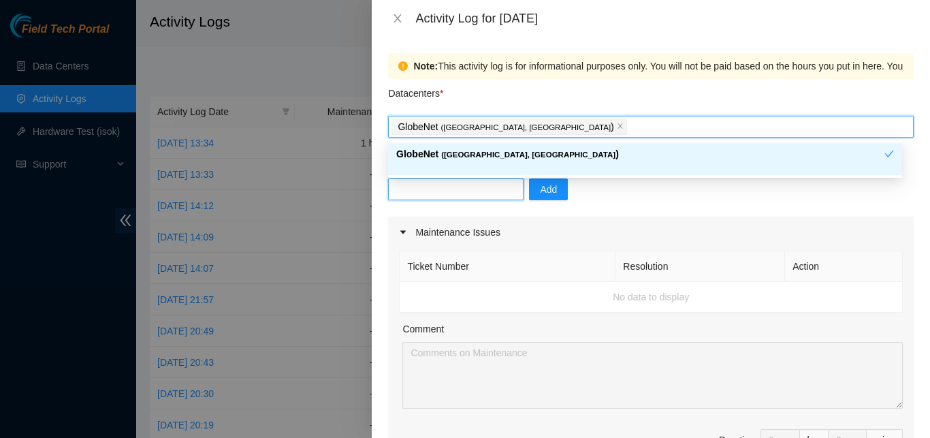
click at [466, 199] on input "text" at bounding box center [455, 189] width 135 height 22
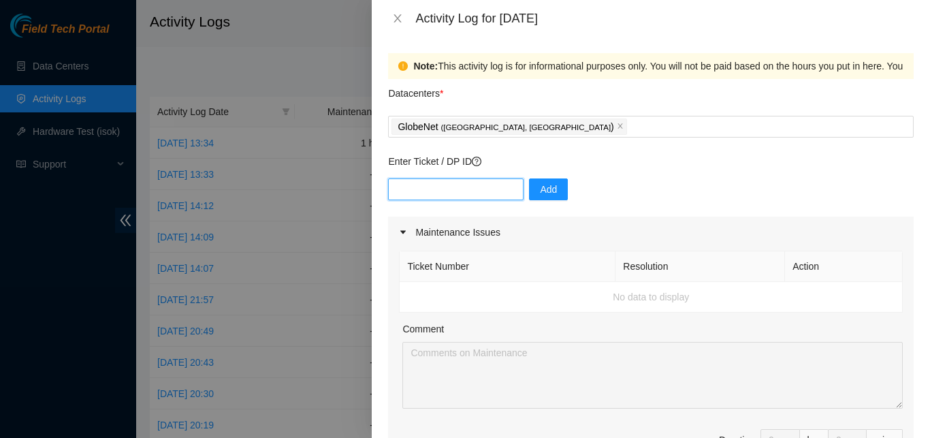
paste input "B-V-5O480CW"
type input "B-V-5O480CW"
click at [530, 182] on button "Add" at bounding box center [548, 189] width 39 height 22
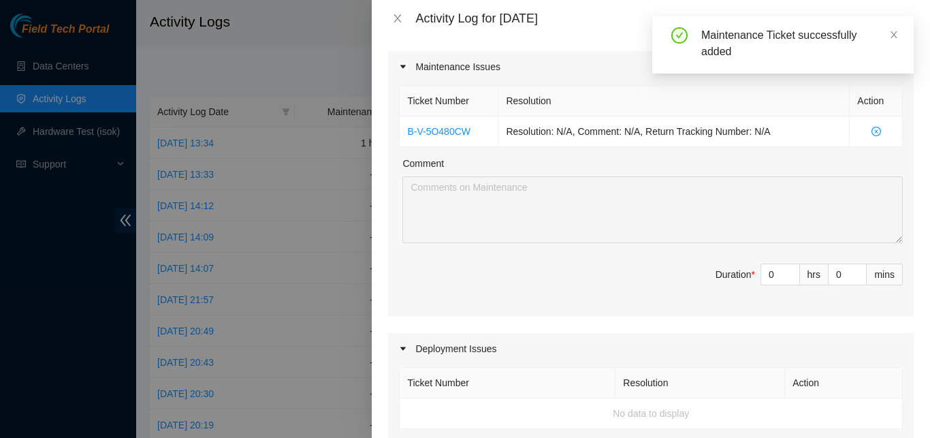
scroll to position [167, 0]
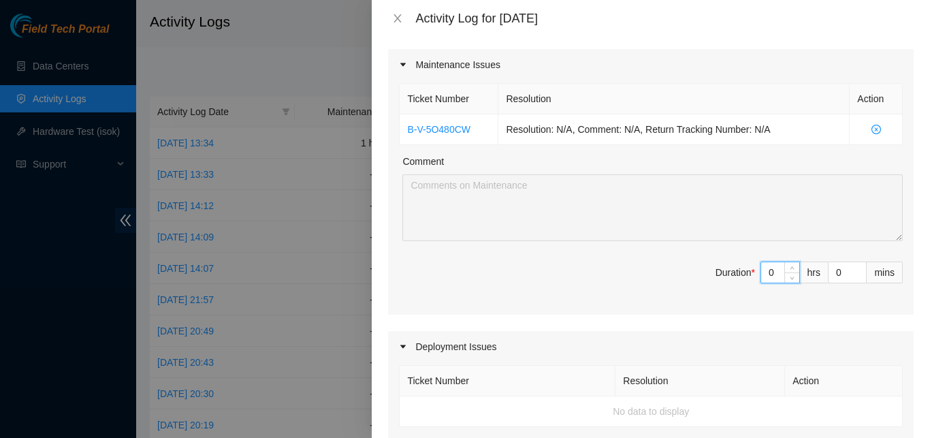
click at [767, 271] on input "0" at bounding box center [780, 272] width 38 height 20
type input "3"
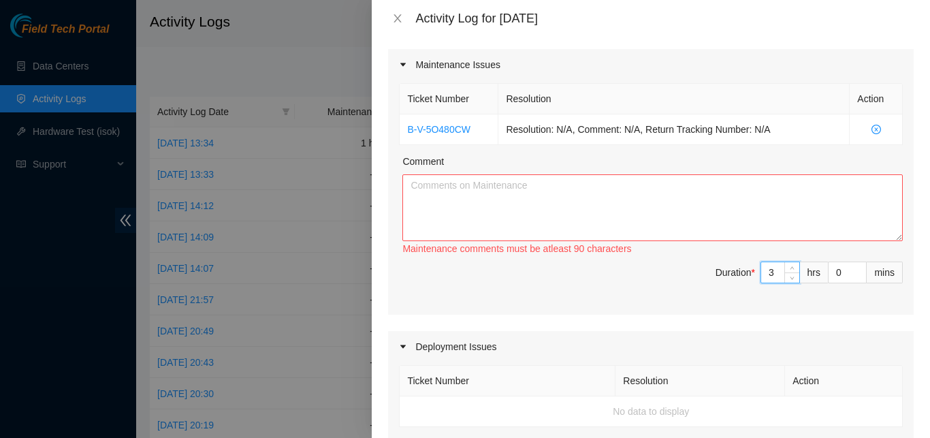
type input "3"
click at [745, 185] on textarea "Comment" at bounding box center [652, 207] width 500 height 67
paste textarea "ASSIST IN SEARCHING FOR AND ORGANIZING EQUIPMENT FOR RMA (SERVERS, DRIVES, ETC.)"
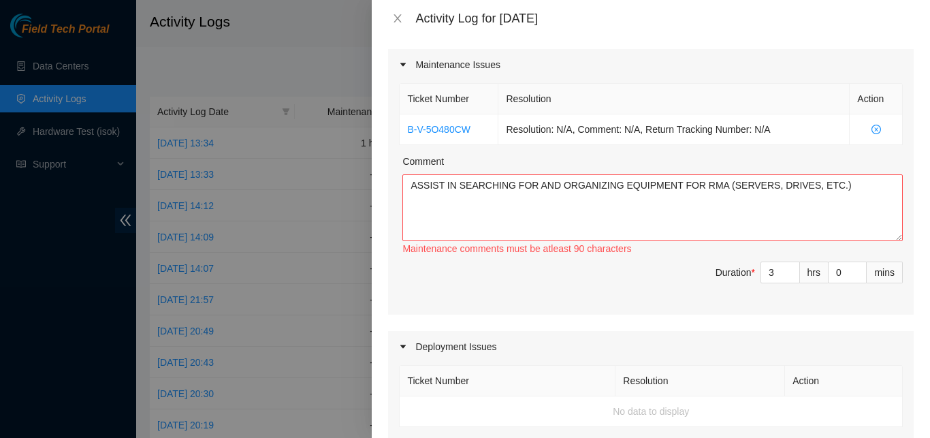
click at [792, 242] on div "Maintenance comments must be atleast 90 characters" at bounding box center [652, 248] width 500 height 15
click at [781, 204] on textarea "ASSIST IN SEARCHING FOR AND ORGANIZING EQUIPMENT FOR RMA (SERVERS, DRIVES, ETC.)" at bounding box center [652, 207] width 500 height 67
type textarea "ASSIST IN SEARCHING FOR AND ORGANIZING EQUIPMENT FOR RMA (SERVERS, DRIVES, OPEN…"
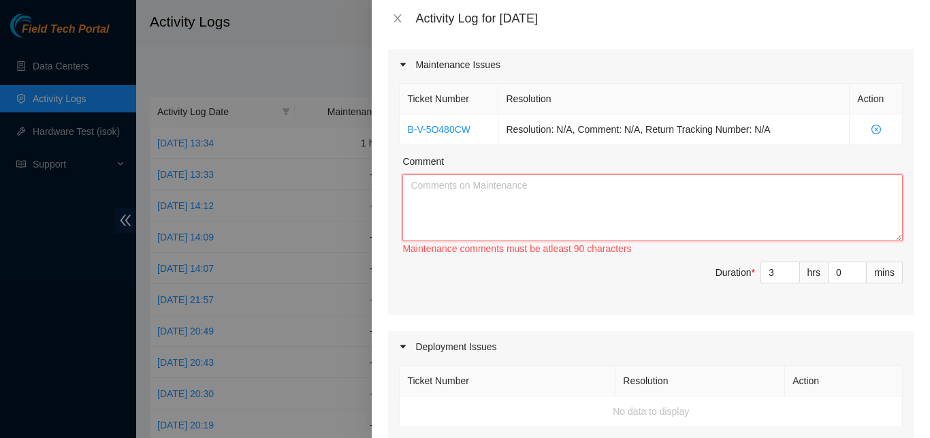
paste textarea "ASSISTANCE IN SEARCHING FOR AND ORGANIZING EQUIPMENT TO BE COLLECTED FOR RMA (S…"
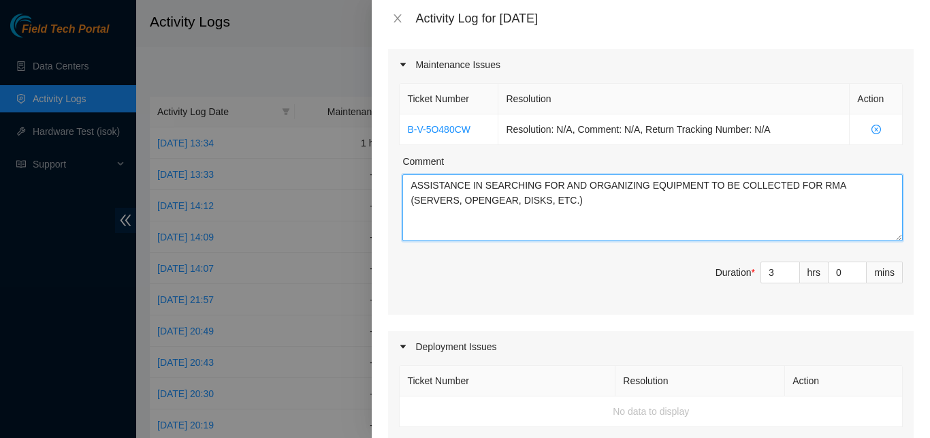
drag, startPoint x: 541, startPoint y: 205, endPoint x: 385, endPoint y: 172, distance: 158.8
click at [402, 174] on textarea "ASSISTANCE IN SEARCHING FOR AND ORGANIZING EQUIPMENT TO BE COLLECTED FOR RMA (S…" at bounding box center [652, 207] width 500 height 67
type textarea "ASSISTANCE IN SEARCHING FOR AND ORGANIZING EQUIPMENT TO BE COLLECTED FOR RMA (S…"
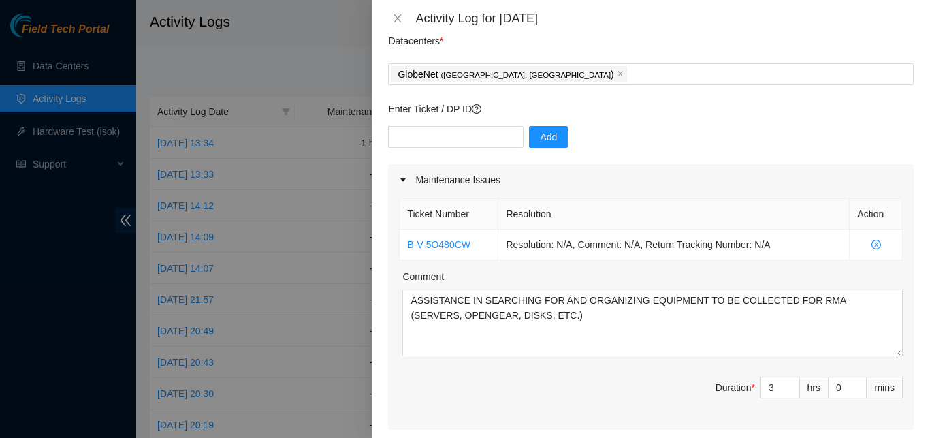
scroll to position [51, 0]
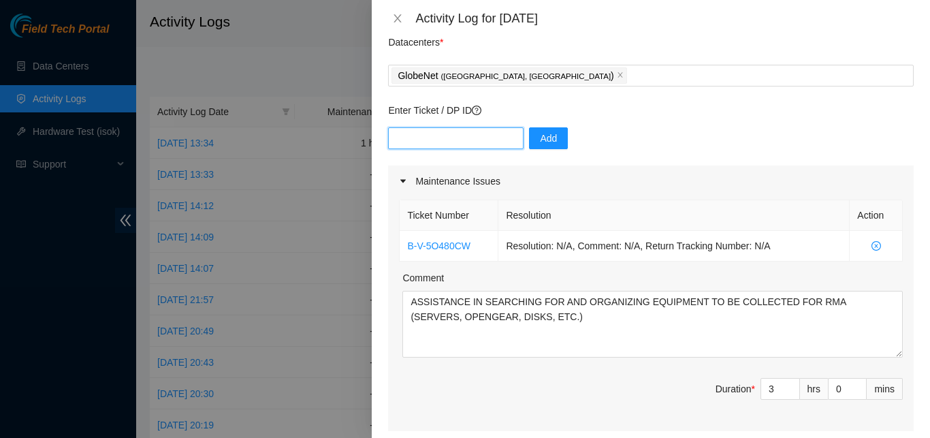
click at [487, 129] on input "text" at bounding box center [455, 138] width 135 height 22
paste input "B-V-5GMIWGR"
type input "B-V-5GMIWGR"
click at [546, 138] on span "Add" at bounding box center [548, 138] width 17 height 15
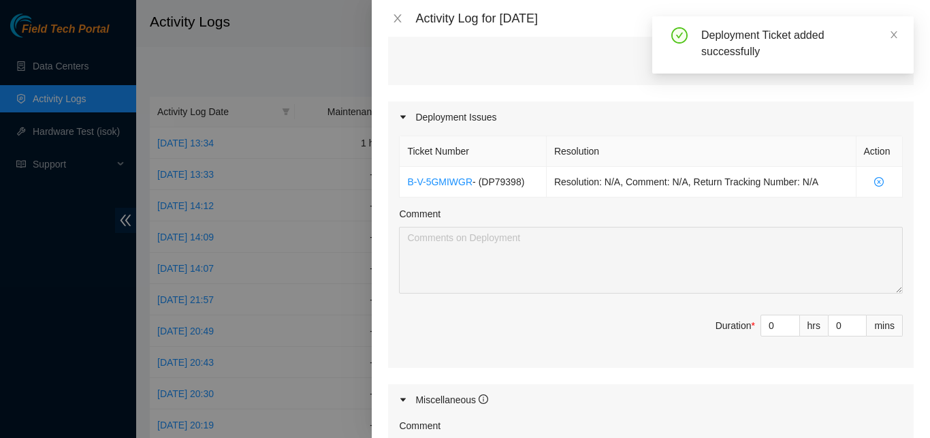
scroll to position [399, 0]
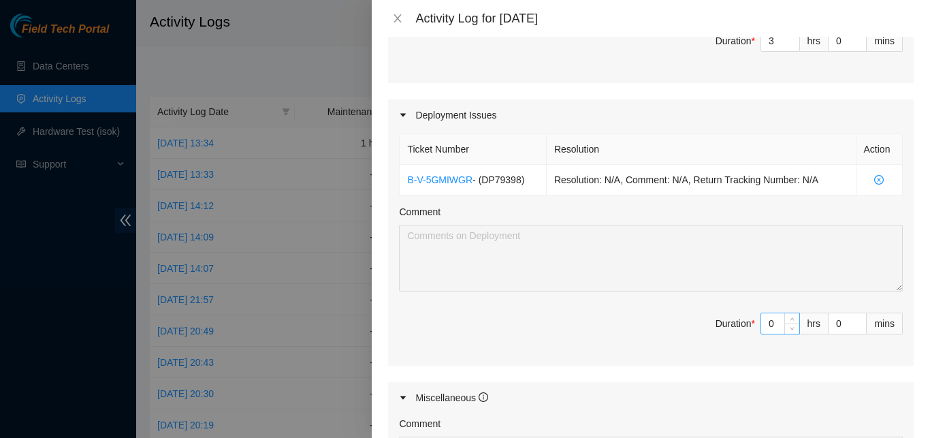
drag, startPoint x: 763, startPoint y: 326, endPoint x: 929, endPoint y: -58, distance: 418.3
click at [799, 313] on input "0" at bounding box center [780, 323] width 38 height 20
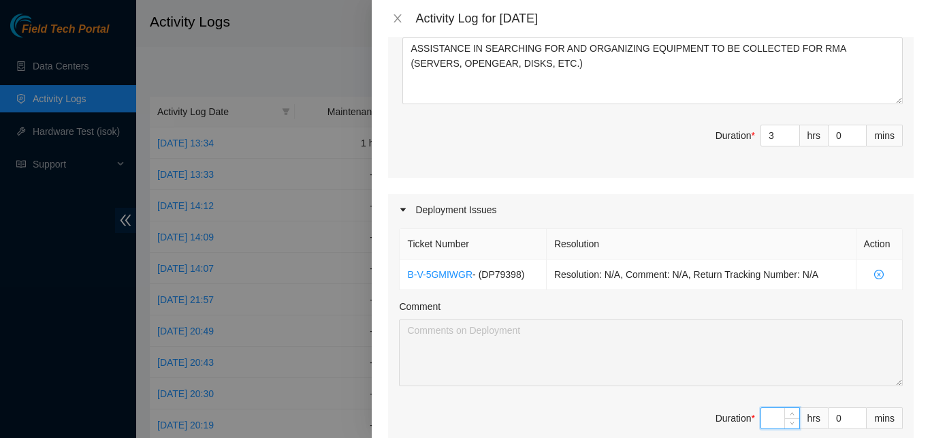
type input "2"
type input "5"
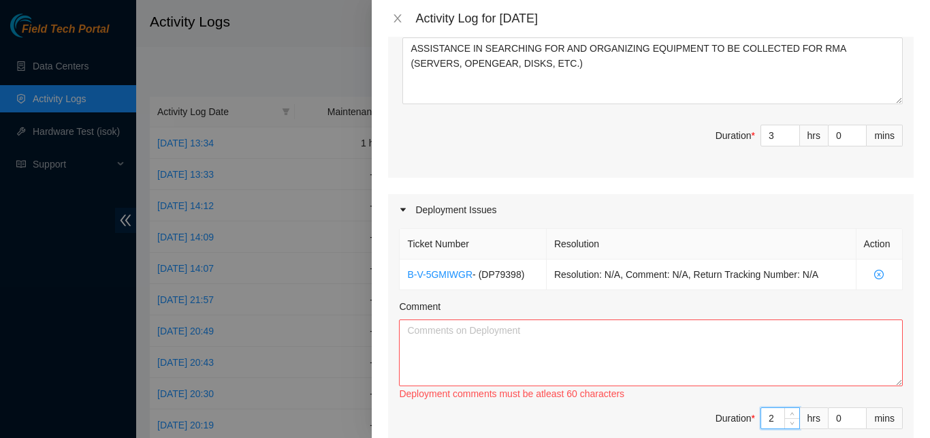
type input "2"
click at [811, 360] on textarea "Comment" at bounding box center [651, 352] width 504 height 67
paste textarea "ASSIST IN ORGANIZING THE FIBER RACKS FLZ.[PHONE_NUMBER] AND FLZ.[PHONE_NUMBER]"
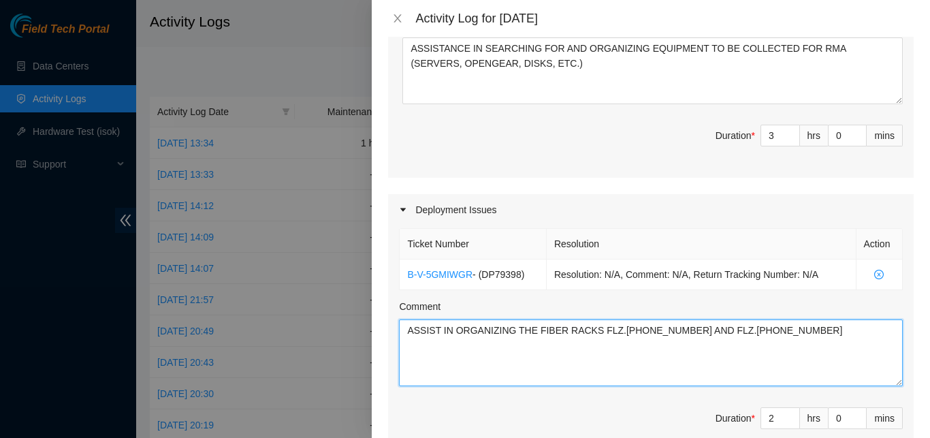
type textarea "ASSIST IN ORGANIZING THE FIBER RACKS FLZ.[PHONE_NUMBER] AND FLZ.[PHONE_NUMBER]"
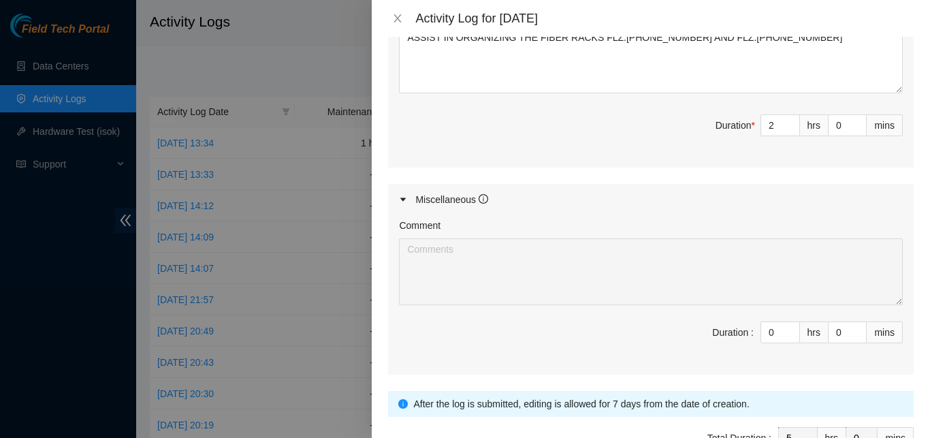
scroll to position [681, 0]
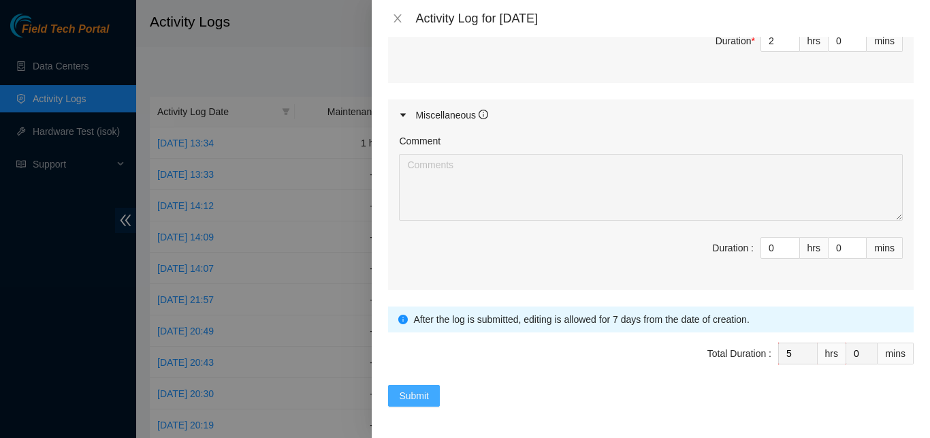
click at [406, 388] on span "Submit" at bounding box center [414, 395] width 30 height 15
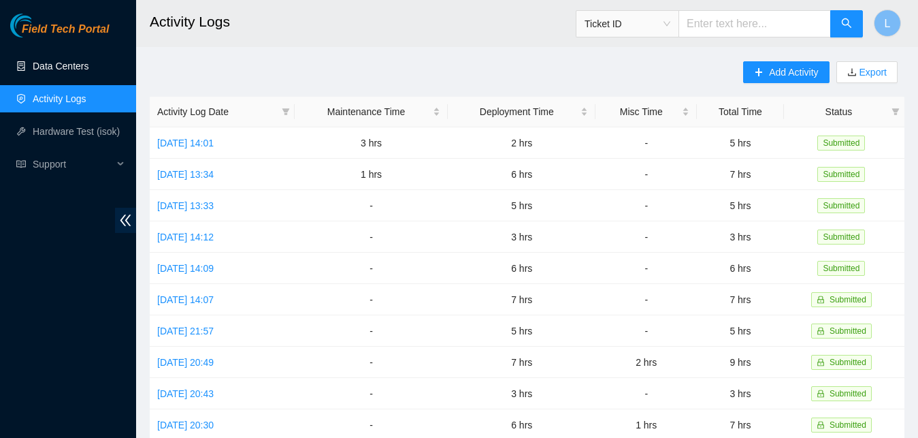
click at [63, 61] on link "Data Centers" at bounding box center [61, 66] width 56 height 11
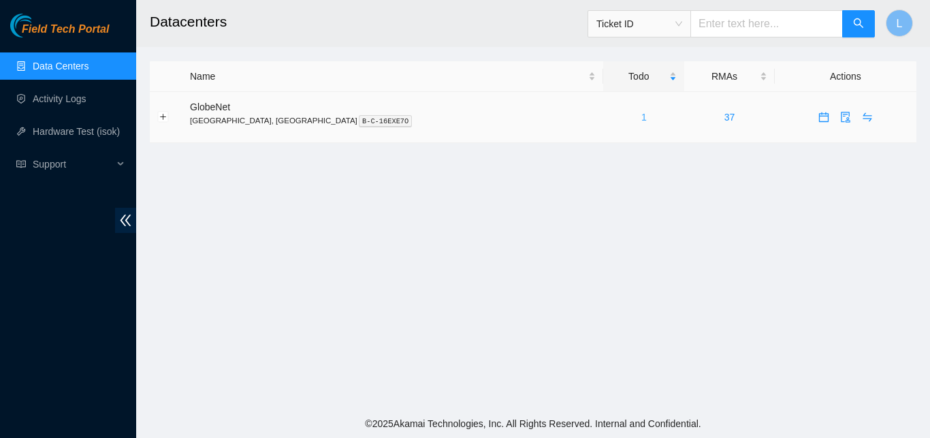
click at [641, 116] on link "1" at bounding box center [643, 117] width 5 height 11
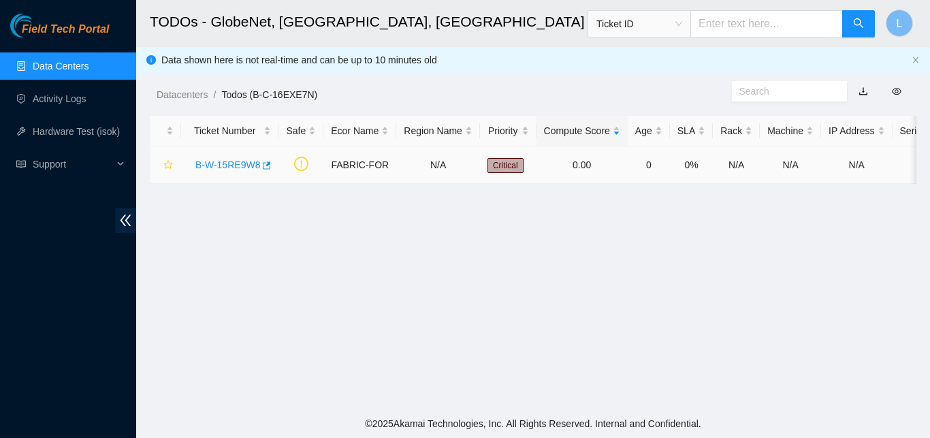
click at [251, 167] on link "B-W-15RE9W8" at bounding box center [227, 164] width 65 height 11
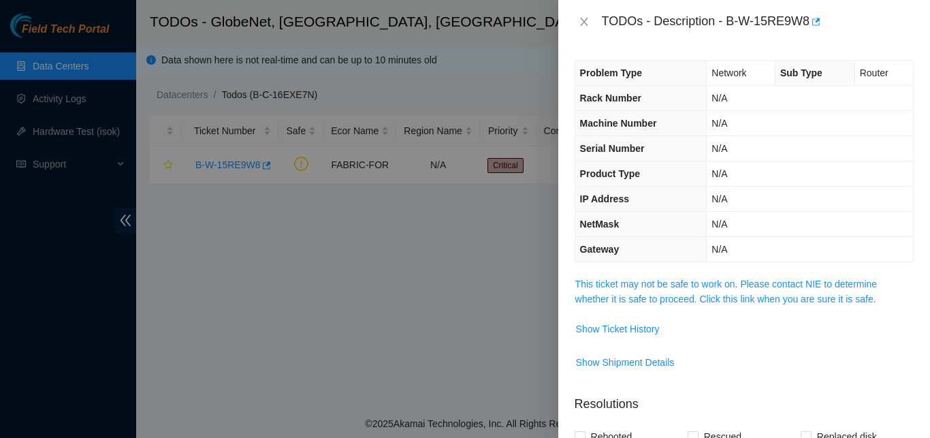
click at [905, 142] on div "Problem Type Network Sub Type Router Rack Number N/A Machine Number N/A Serial …" at bounding box center [744, 241] width 372 height 394
click at [505, 76] on div at bounding box center [465, 219] width 930 height 438
click at [39, 42] on div at bounding box center [465, 219] width 930 height 438
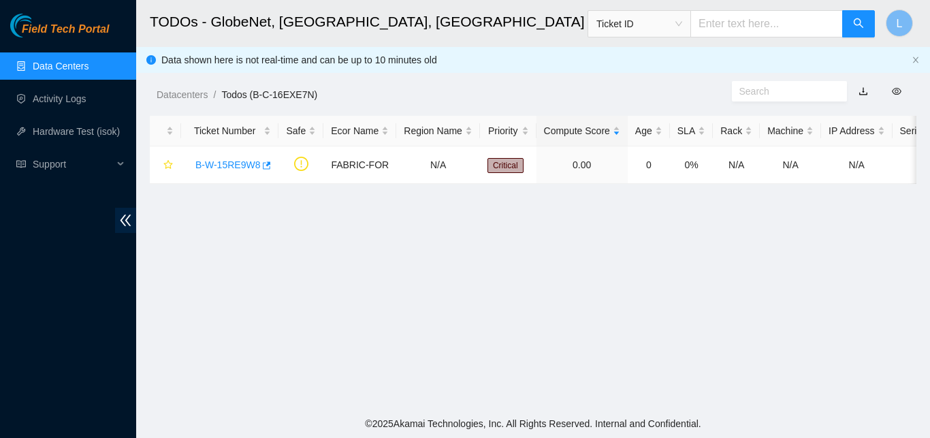
click at [60, 14] on div "Field Tech Portal" at bounding box center [68, 26] width 136 height 24
click at [53, 33] on span "Field Tech Portal" at bounding box center [65, 29] width 87 height 13
